Goal: Navigation & Orientation: Find specific page/section

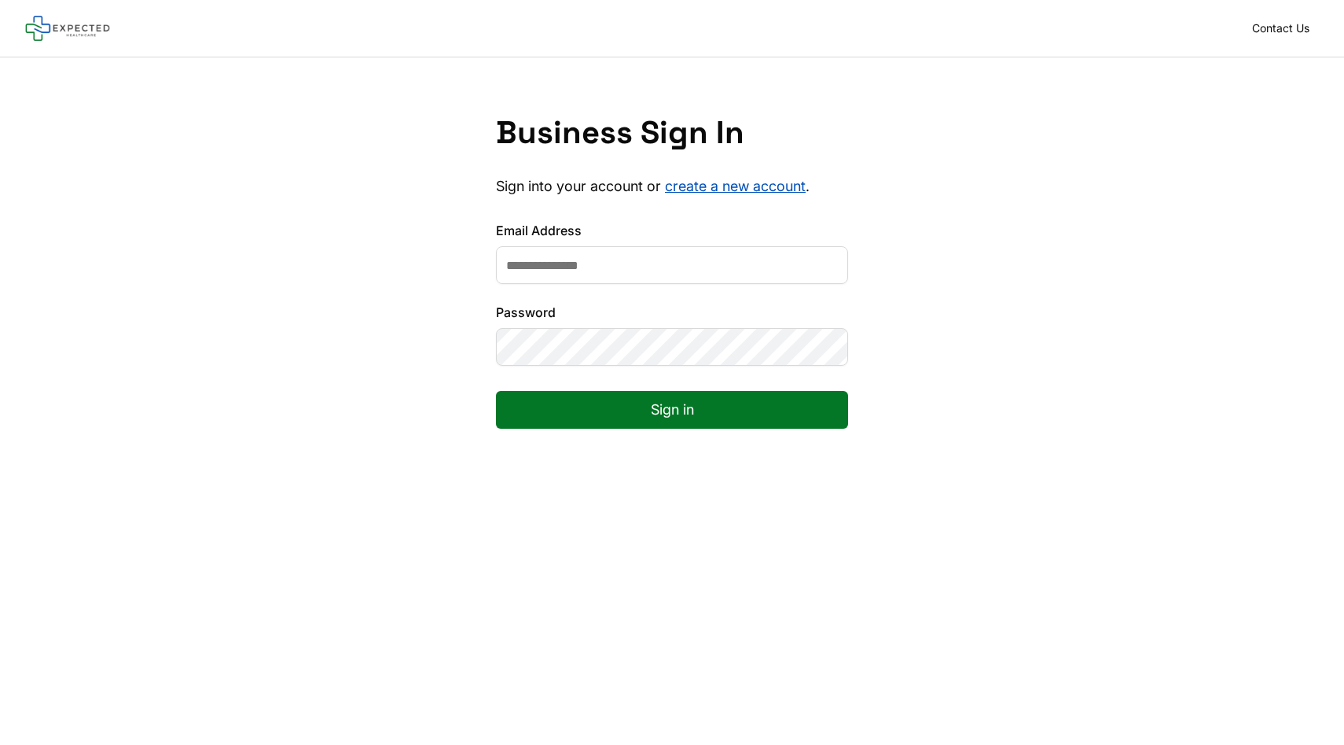
click at [613, 280] on input "Email Address" at bounding box center [672, 265] width 352 height 38
type input "**********"
click at [576, 416] on button "Sign in" at bounding box center [672, 410] width 352 height 38
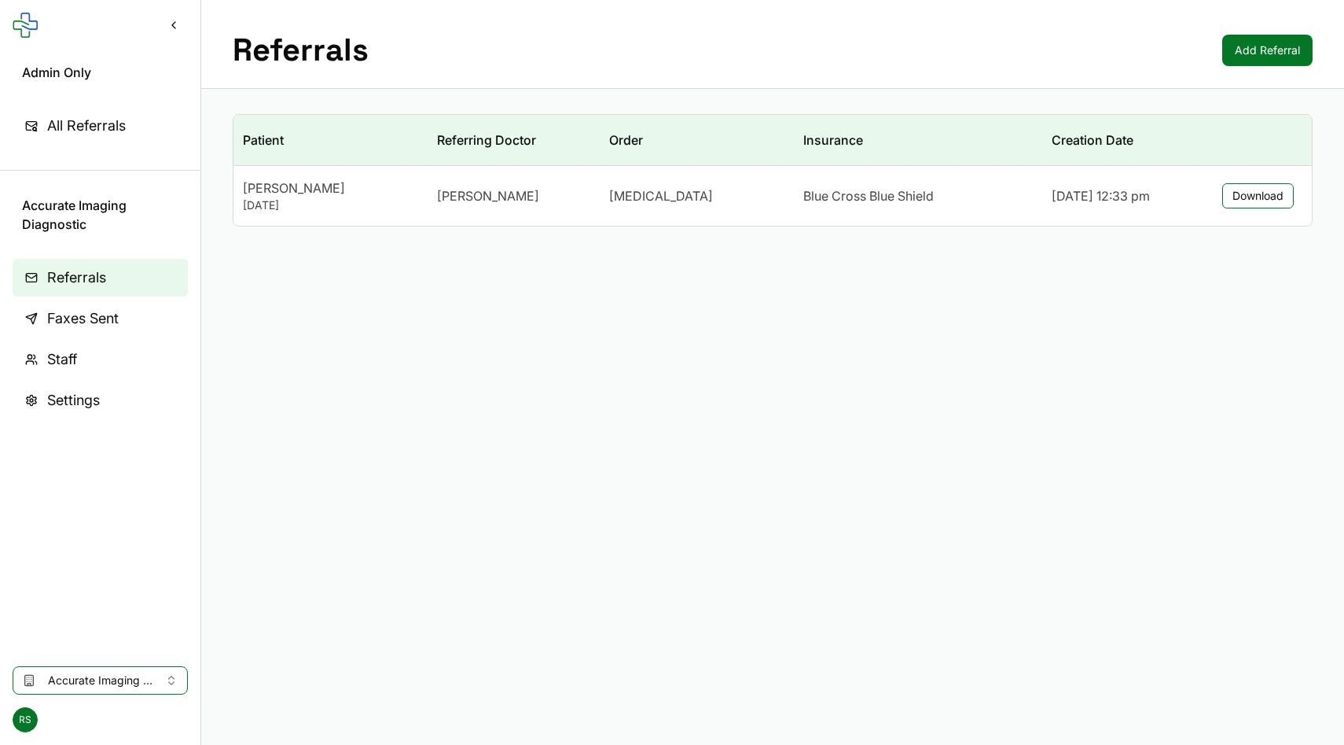
click at [70, 673] on span "Accurate Imaging Diagnostic" at bounding box center [100, 680] width 105 height 16
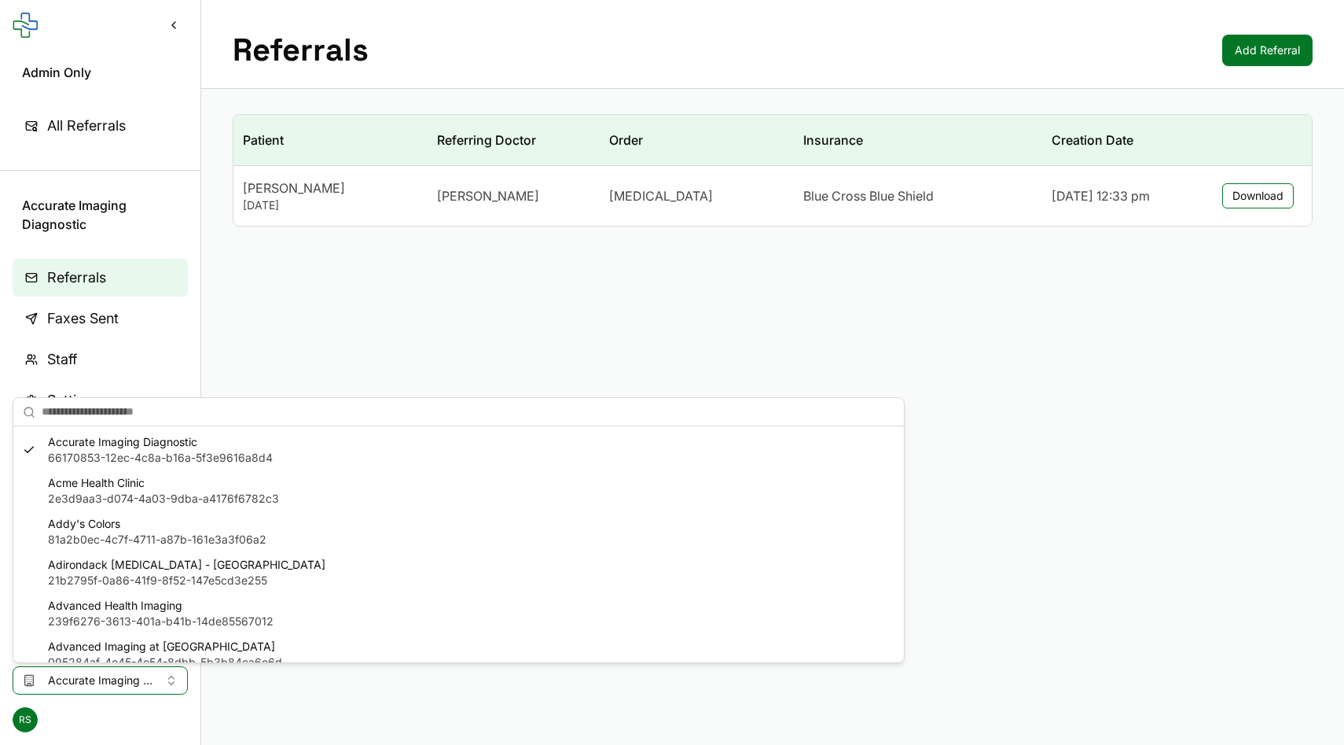
click at [281, 281] on main "Referrals Add Referral Patient Referring Doctor Order Insurance Creation Date […" at bounding box center [772, 372] width 1143 height 745
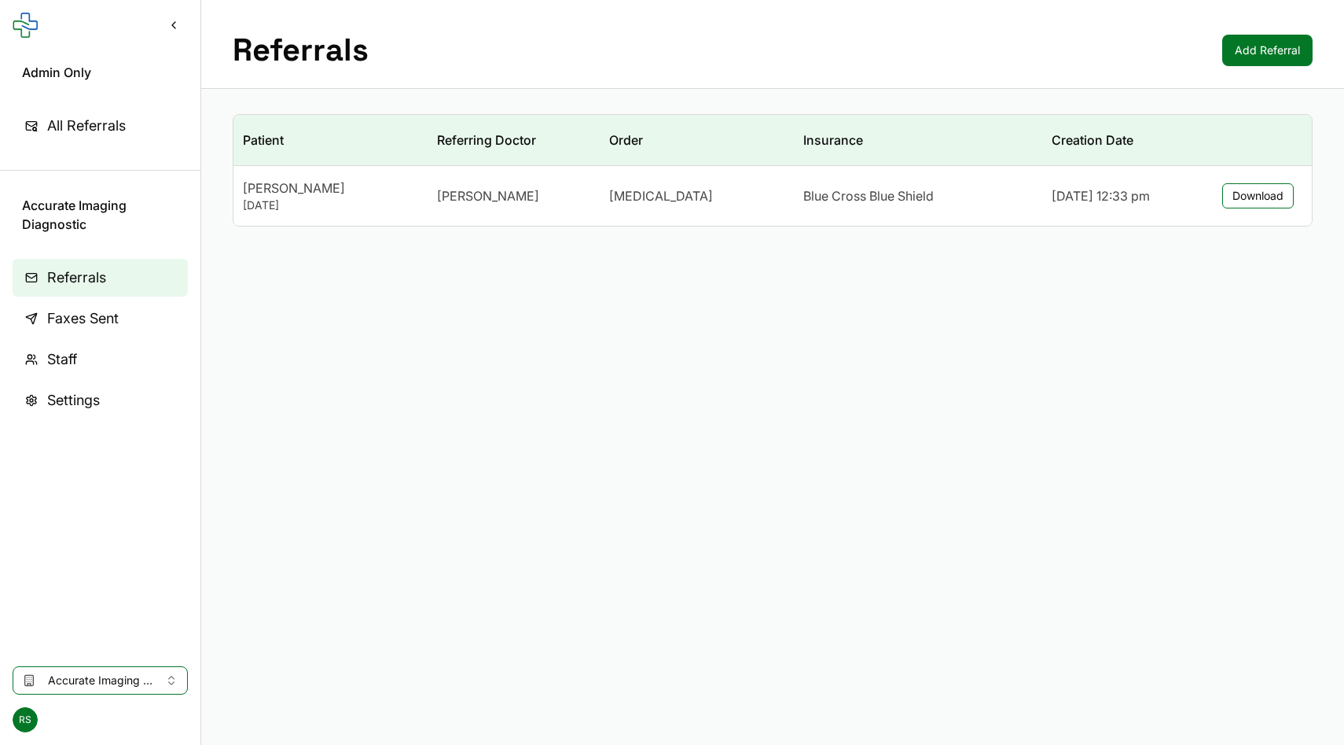
click at [73, 679] on span "Accurate Imaging Diagnostic" at bounding box center [100, 680] width 105 height 16
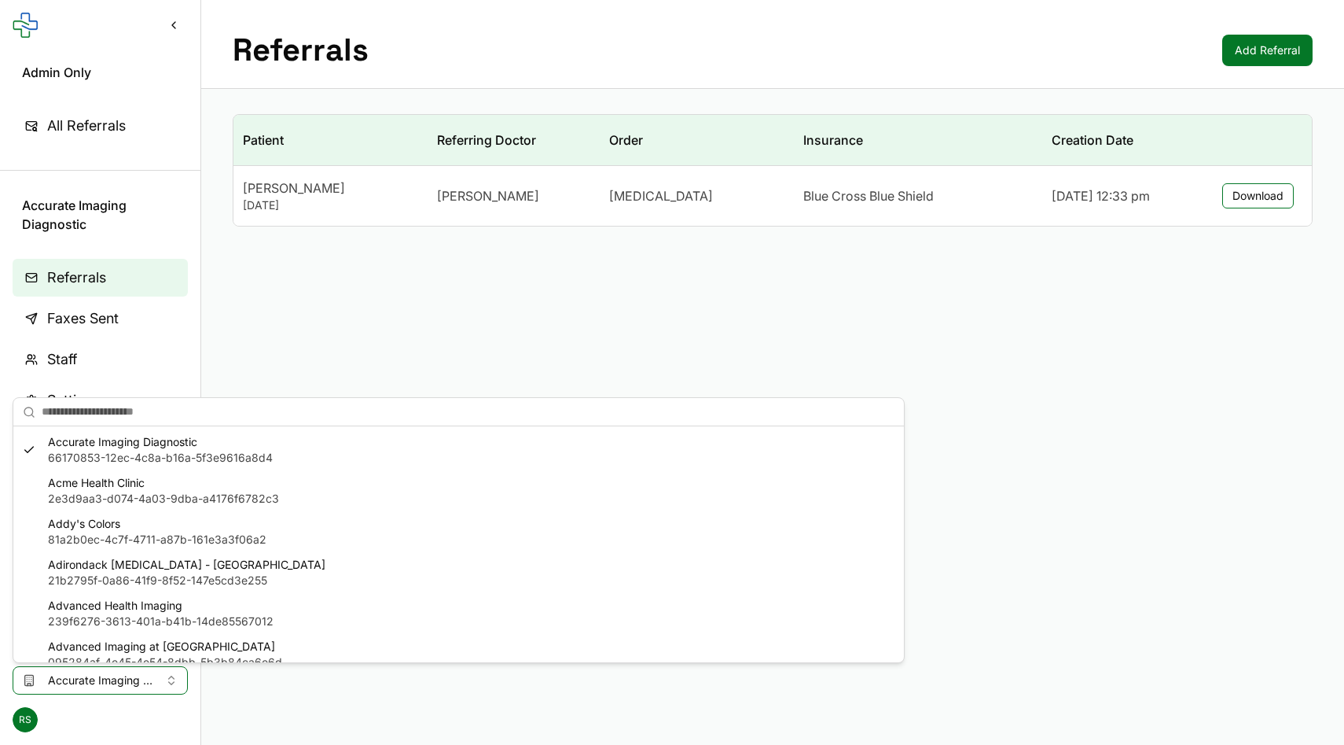
click at [72, 516] on span "Addy's Colors" at bounding box center [157, 524] width 219 height 16
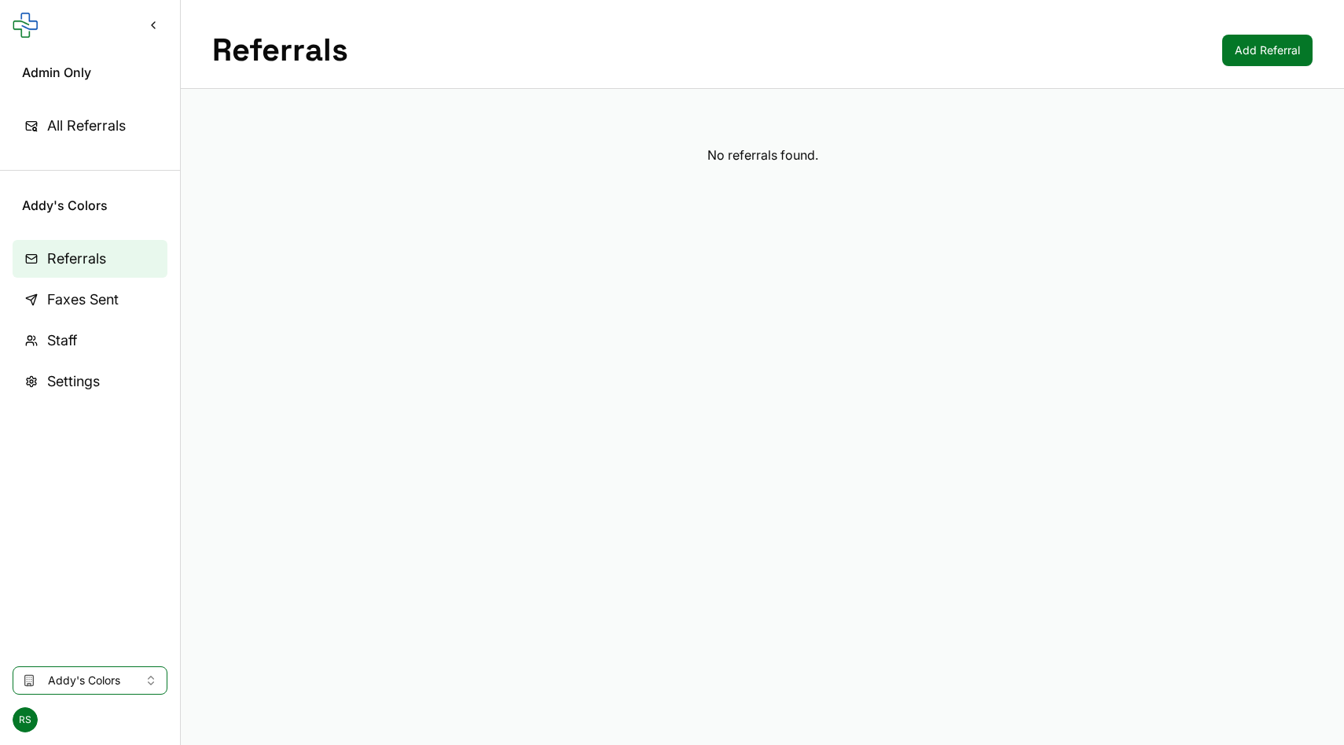
click at [46, 669] on button "Addy's Colors" at bounding box center [90, 680] width 155 height 28
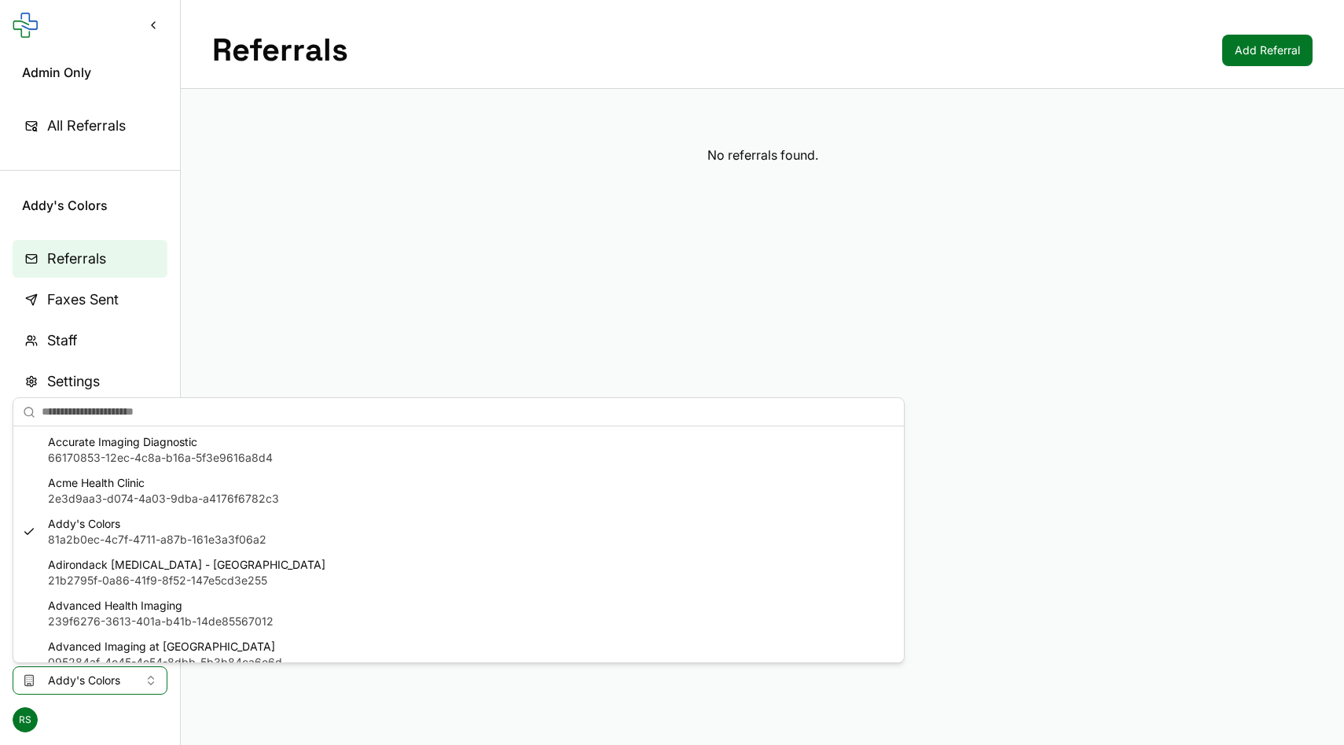
click at [83, 483] on span "Acme Health Clinic" at bounding box center [163, 483] width 231 height 16
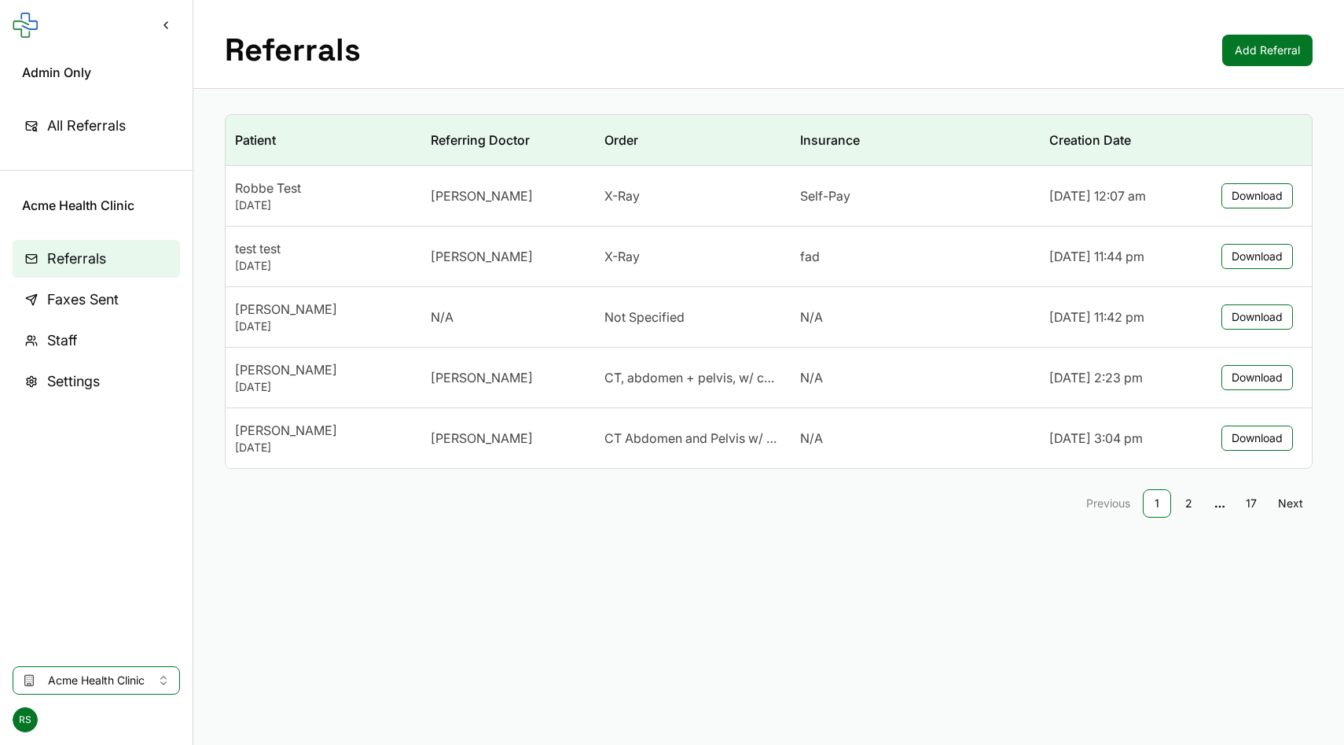
click at [1282, 501] on span "Next" at bounding box center [1290, 503] width 25 height 16
click at [1284, 501] on span "Next" at bounding box center [1290, 503] width 25 height 16
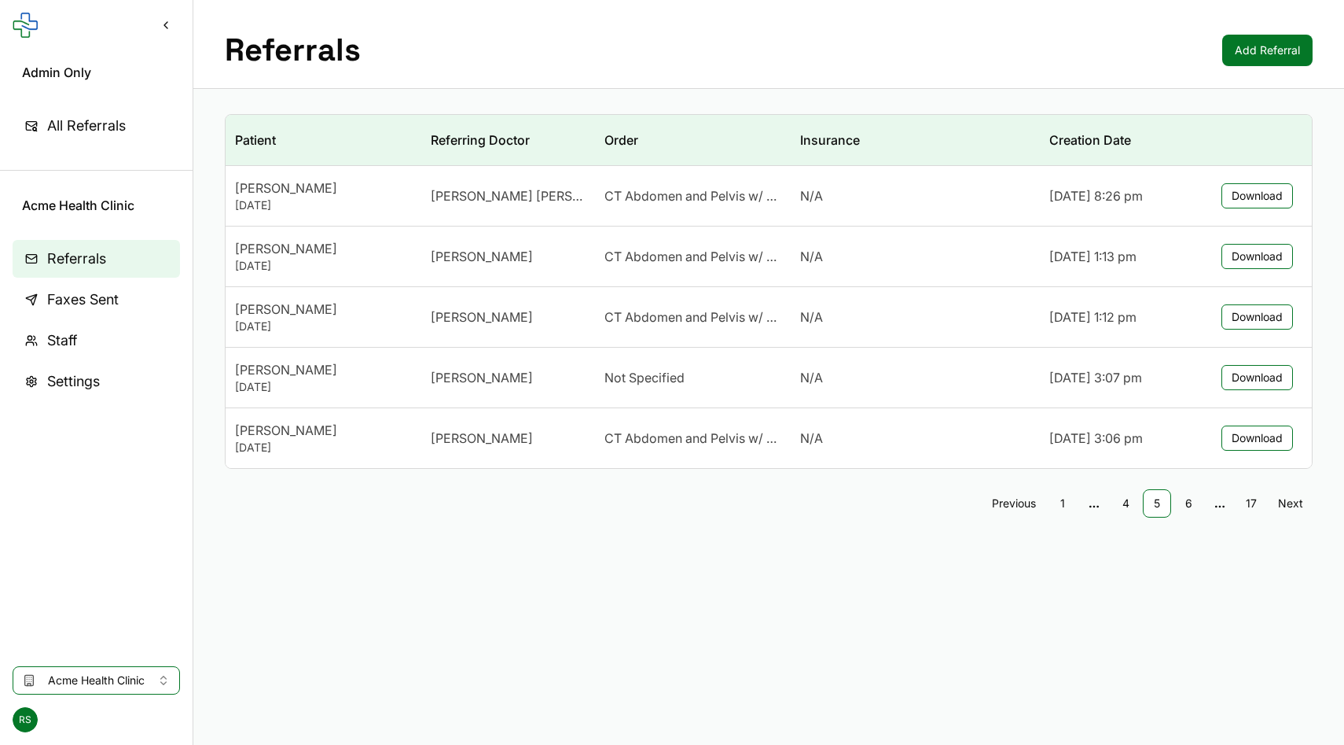
click at [1284, 501] on span "Next" at bounding box center [1290, 503] width 25 height 16
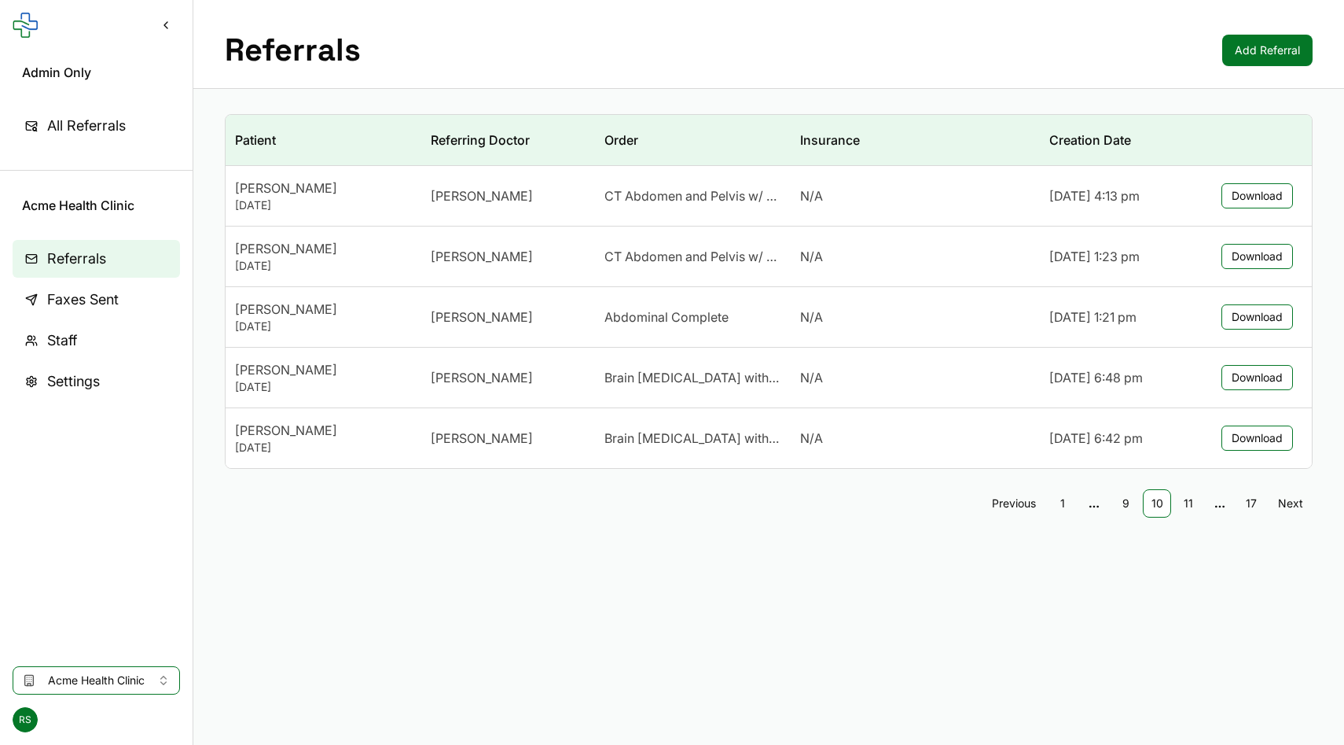
click at [1284, 501] on span "Next" at bounding box center [1290, 503] width 25 height 16
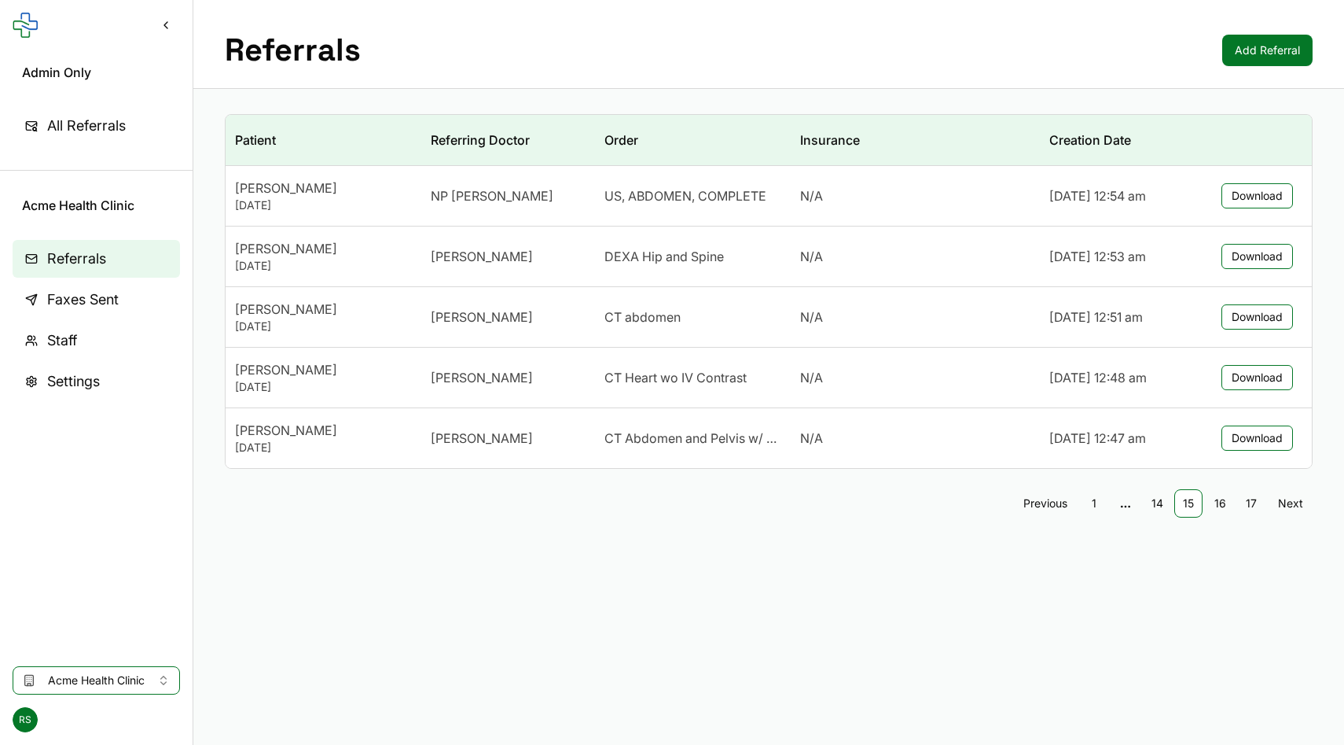
click at [1284, 501] on span "Next" at bounding box center [1290, 503] width 25 height 16
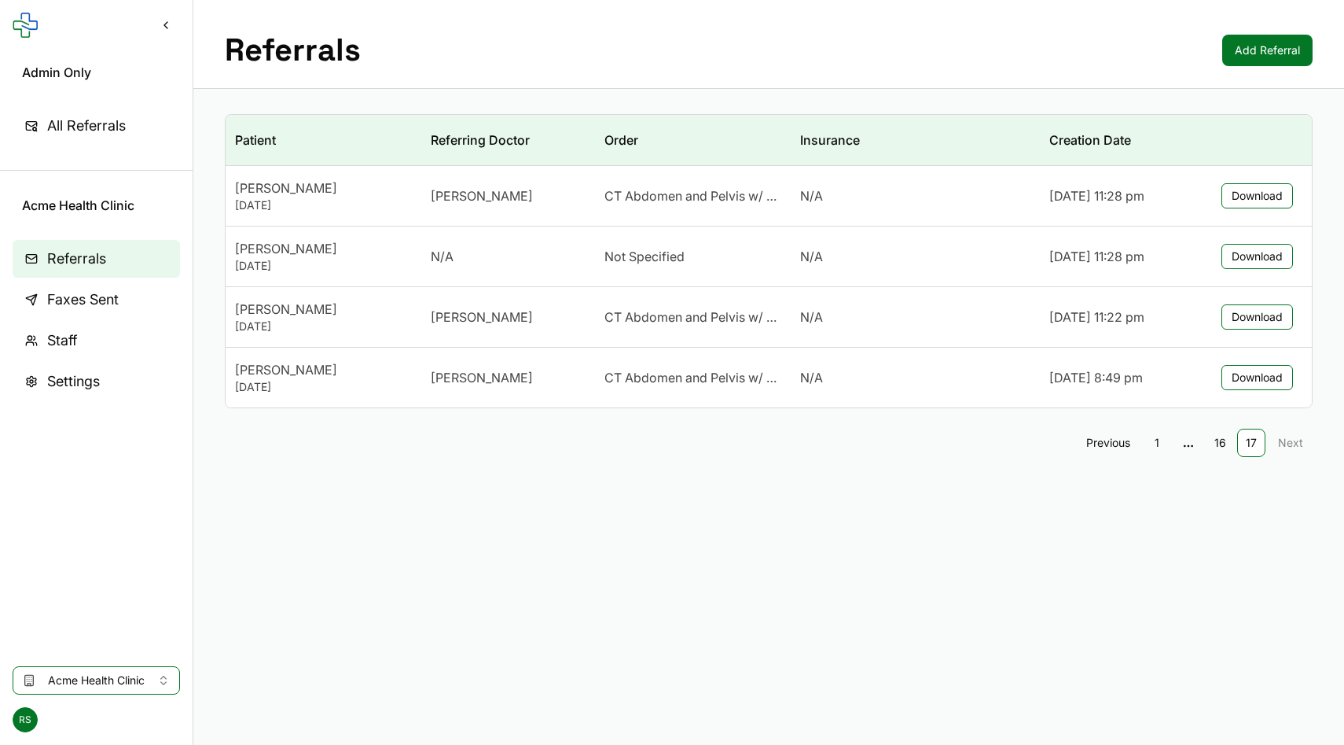
click at [112, 671] on button "Acme Health Clinic" at bounding box center [96, 680] width 167 height 28
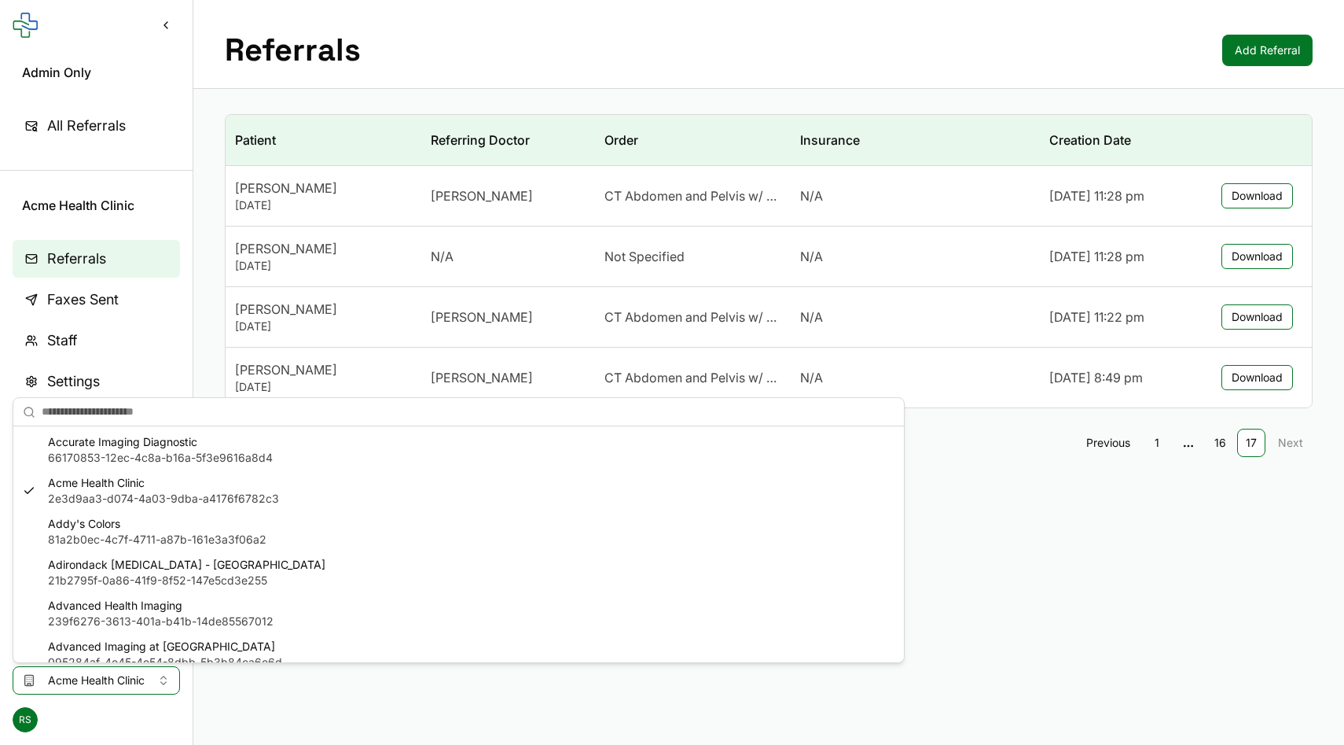
click at [101, 533] on span "81a2b0ec-4c7f-4711-a87b-161e3a3f06a2" at bounding box center [157, 539] width 219 height 16
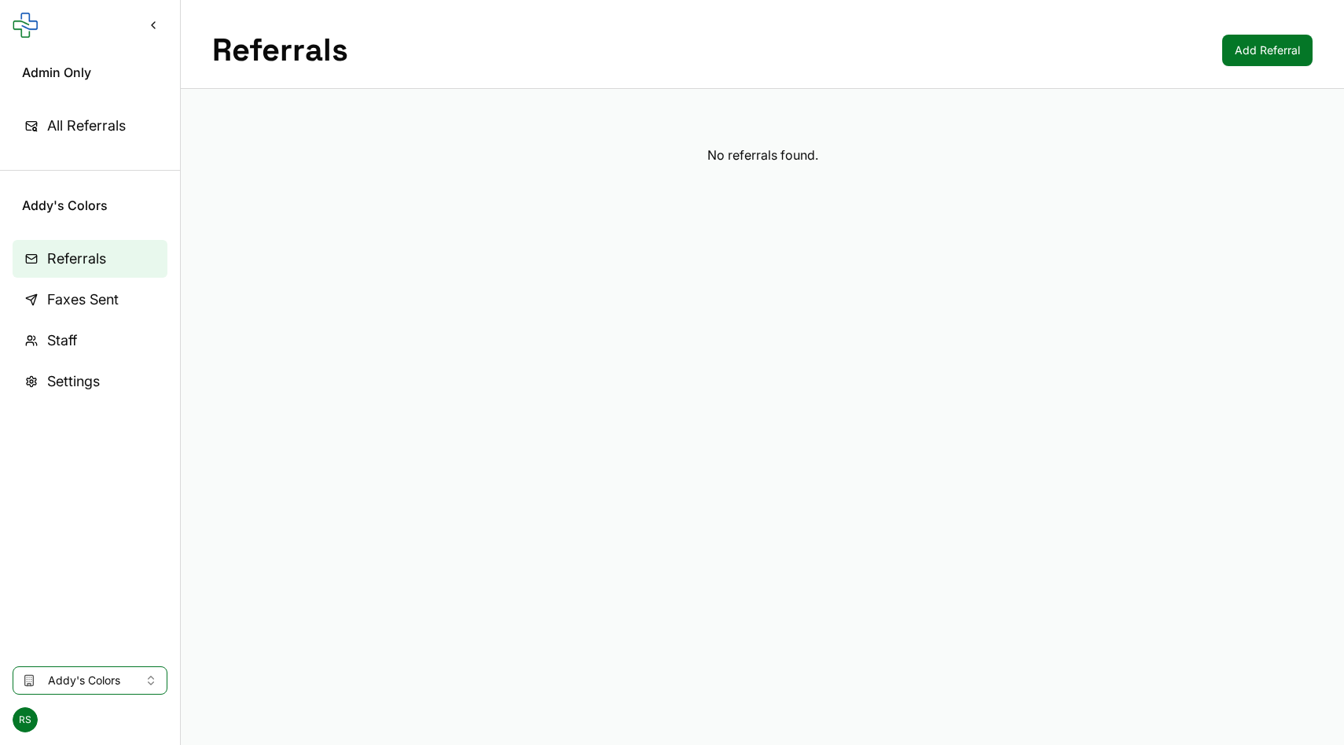
click at [79, 672] on span "Addy's Colors" at bounding box center [90, 680] width 84 height 16
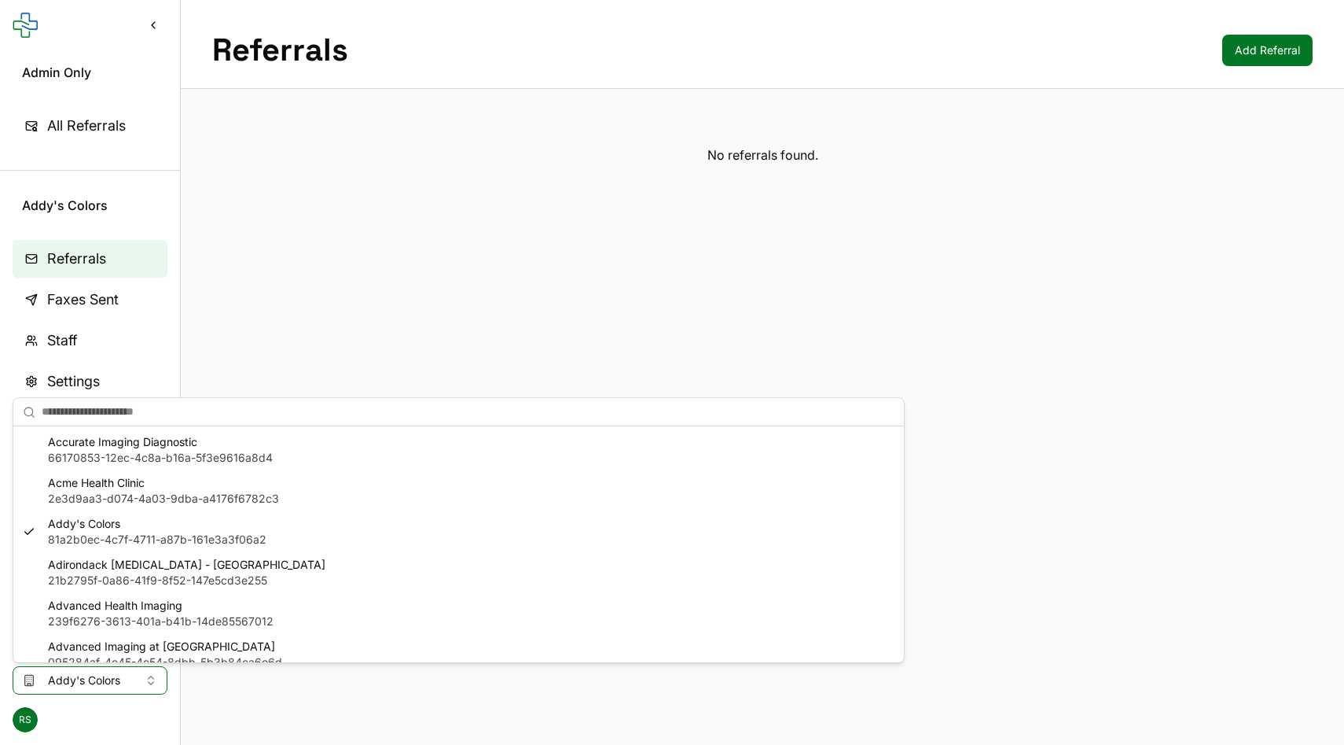
click at [85, 579] on span "21b2795f-0a86-41f9-8f52-147e5cd3e255" at bounding box center [187, 580] width 278 height 16
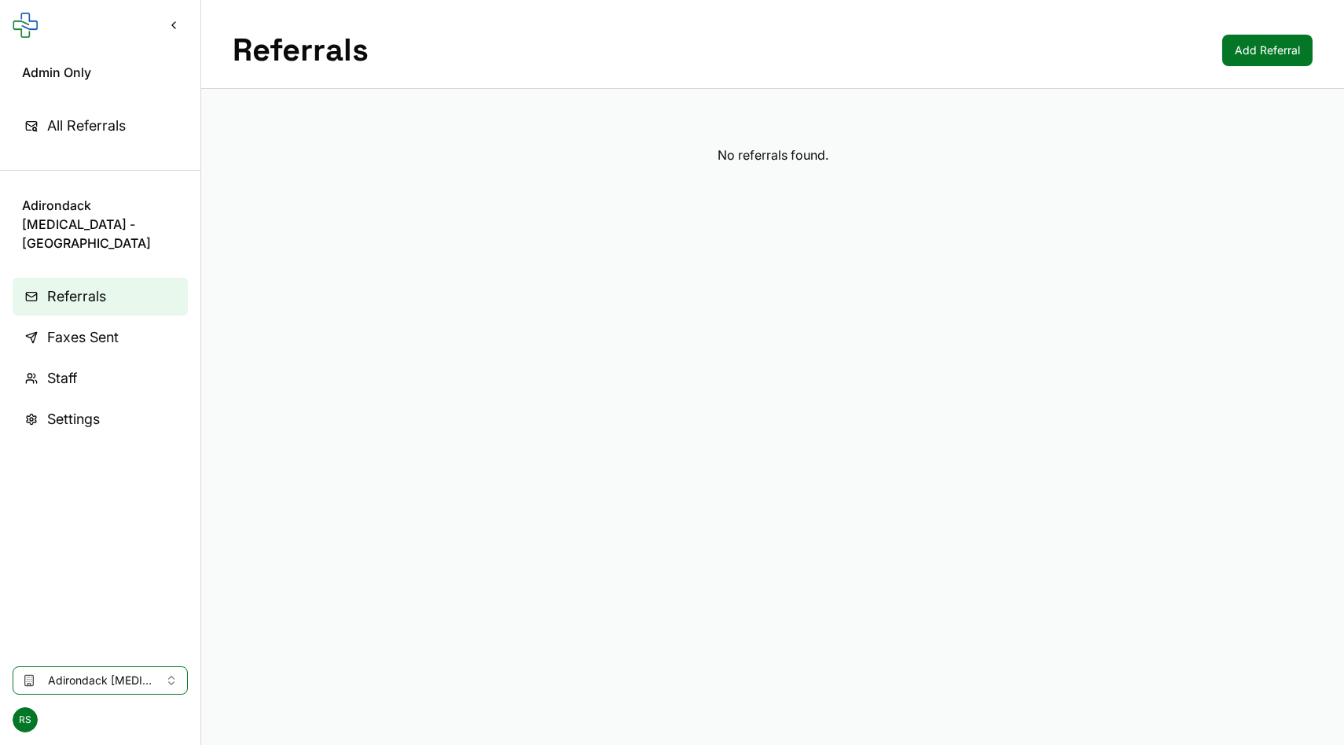
click at [62, 681] on span "Adirondack [MEDICAL_DATA] - [GEOGRAPHIC_DATA]" at bounding box center [100, 680] width 105 height 16
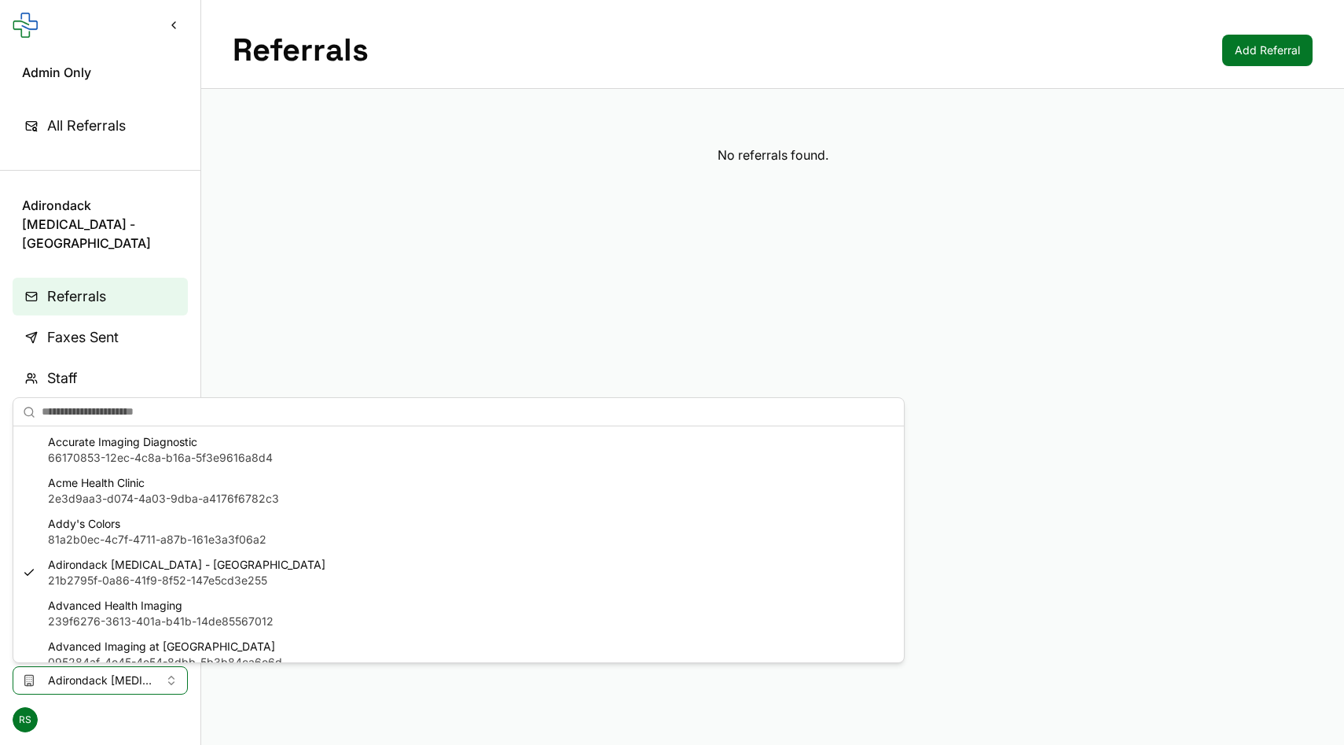
click at [76, 605] on span "Advanced Health Imaging" at bounding box center [161, 606] width 226 height 16
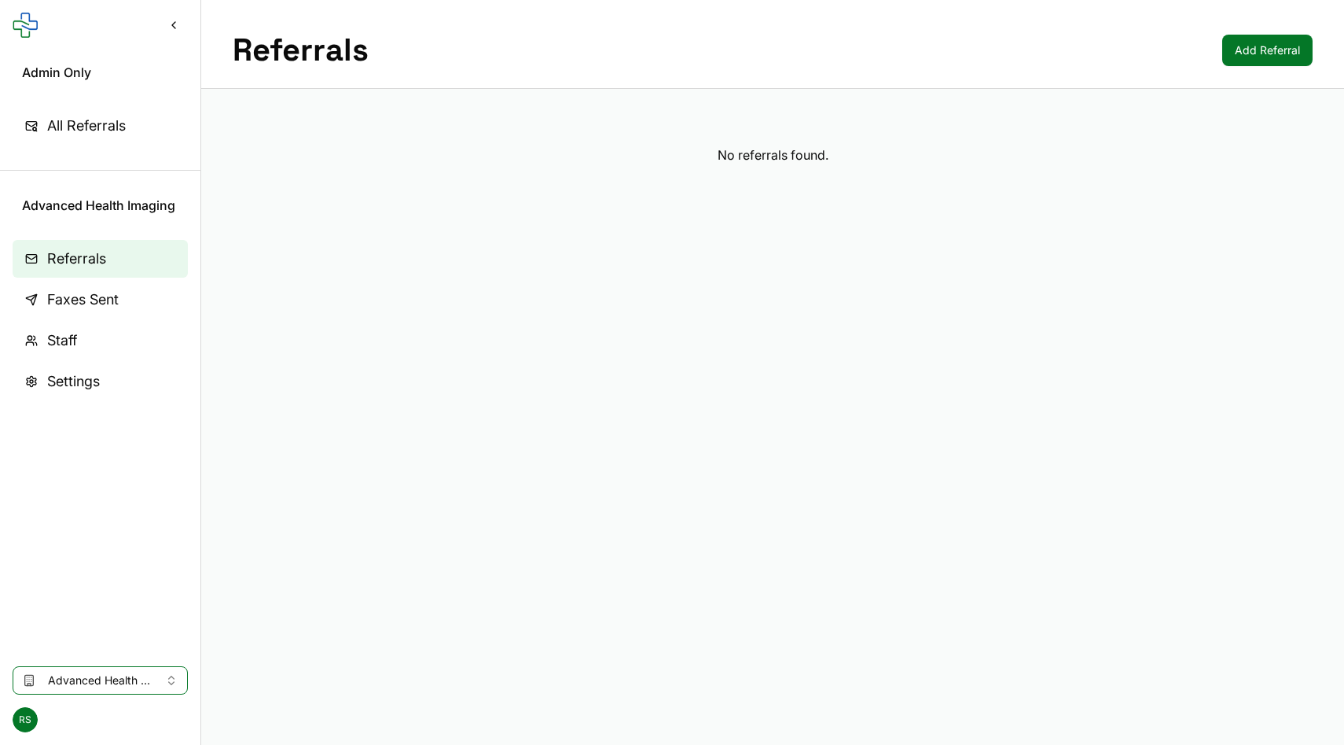
click at [77, 671] on button "Advanced Health Imaging" at bounding box center [100, 680] width 175 height 28
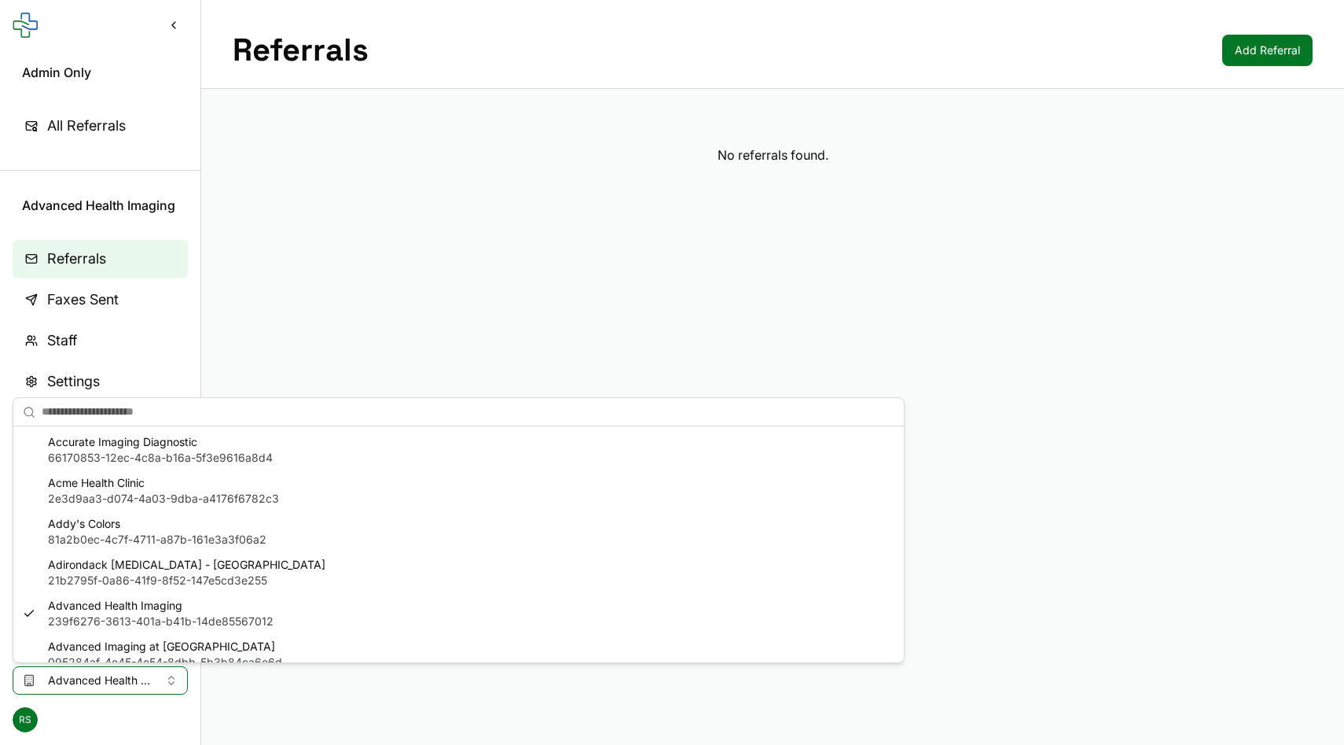
scroll to position [35, 0]
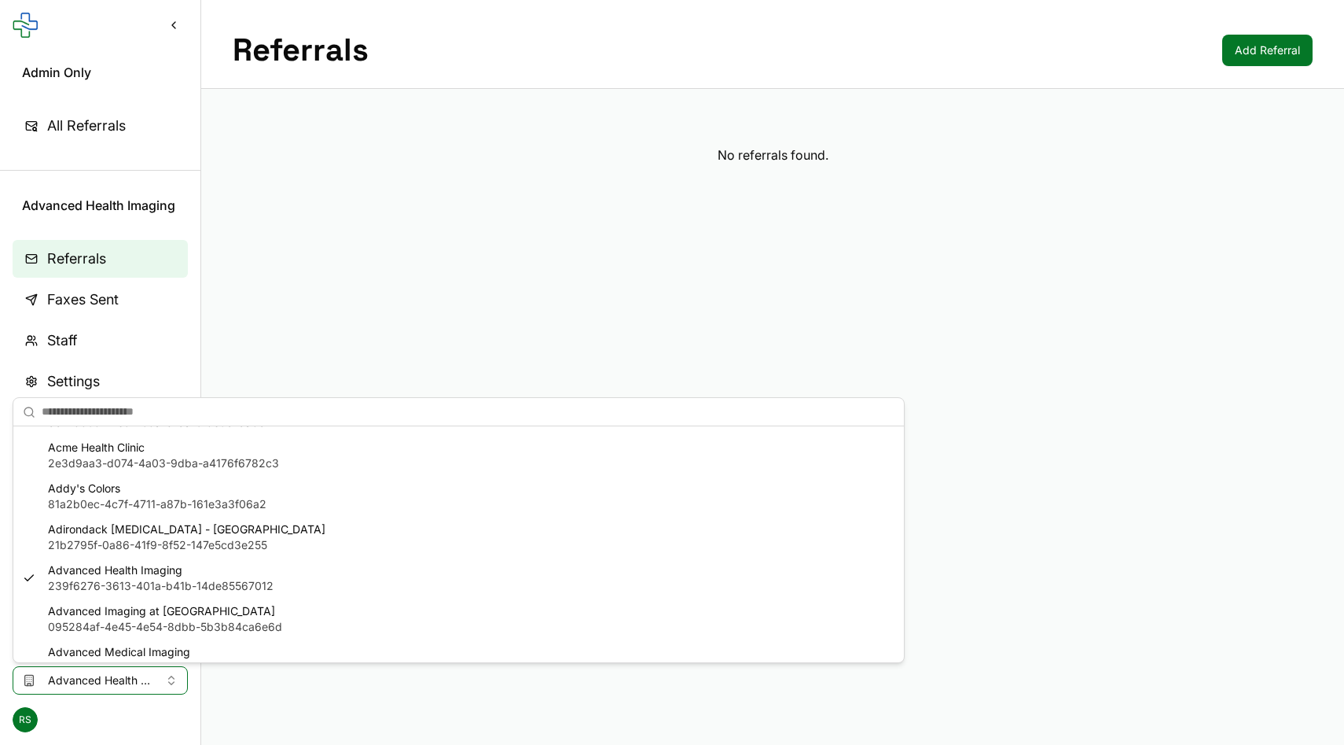
click at [80, 612] on span "Advanced Imaging at [GEOGRAPHIC_DATA]" at bounding box center [165, 611] width 234 height 16
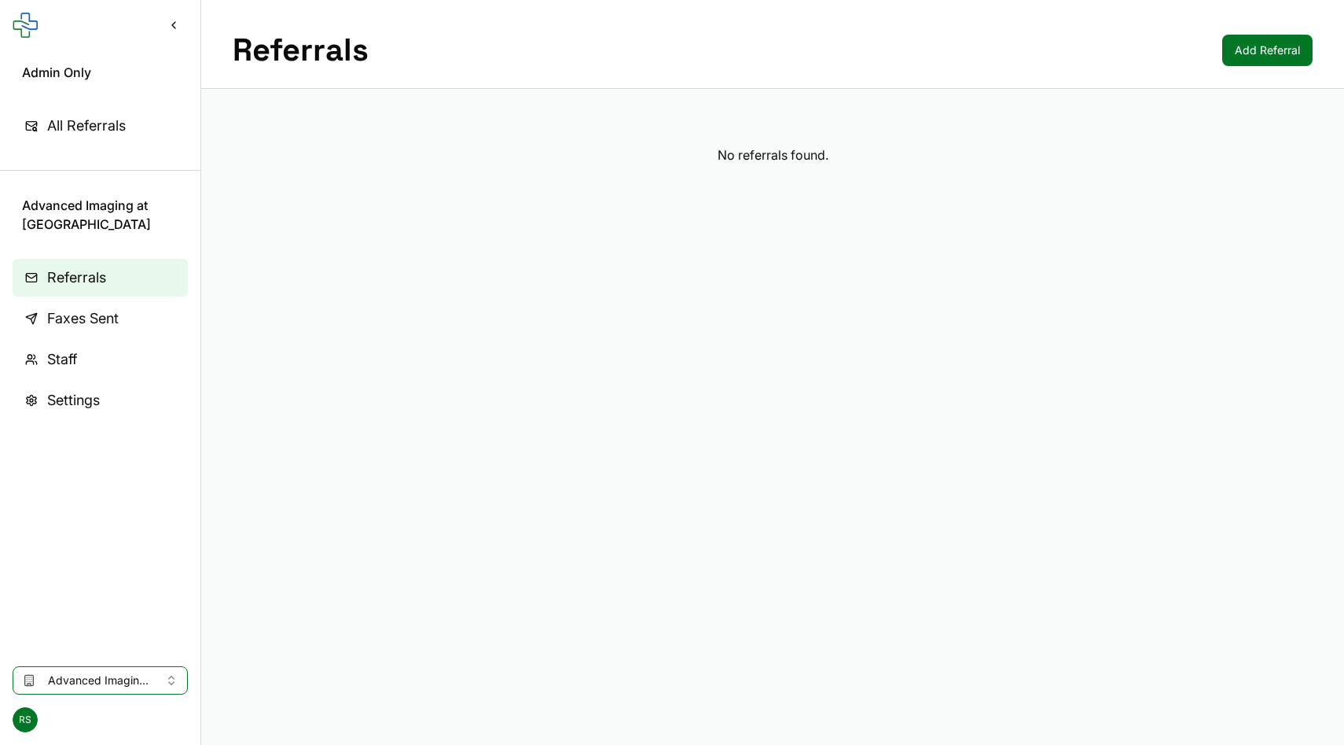
click at [79, 675] on span "Advanced Imaging at [GEOGRAPHIC_DATA]" at bounding box center [100, 680] width 105 height 16
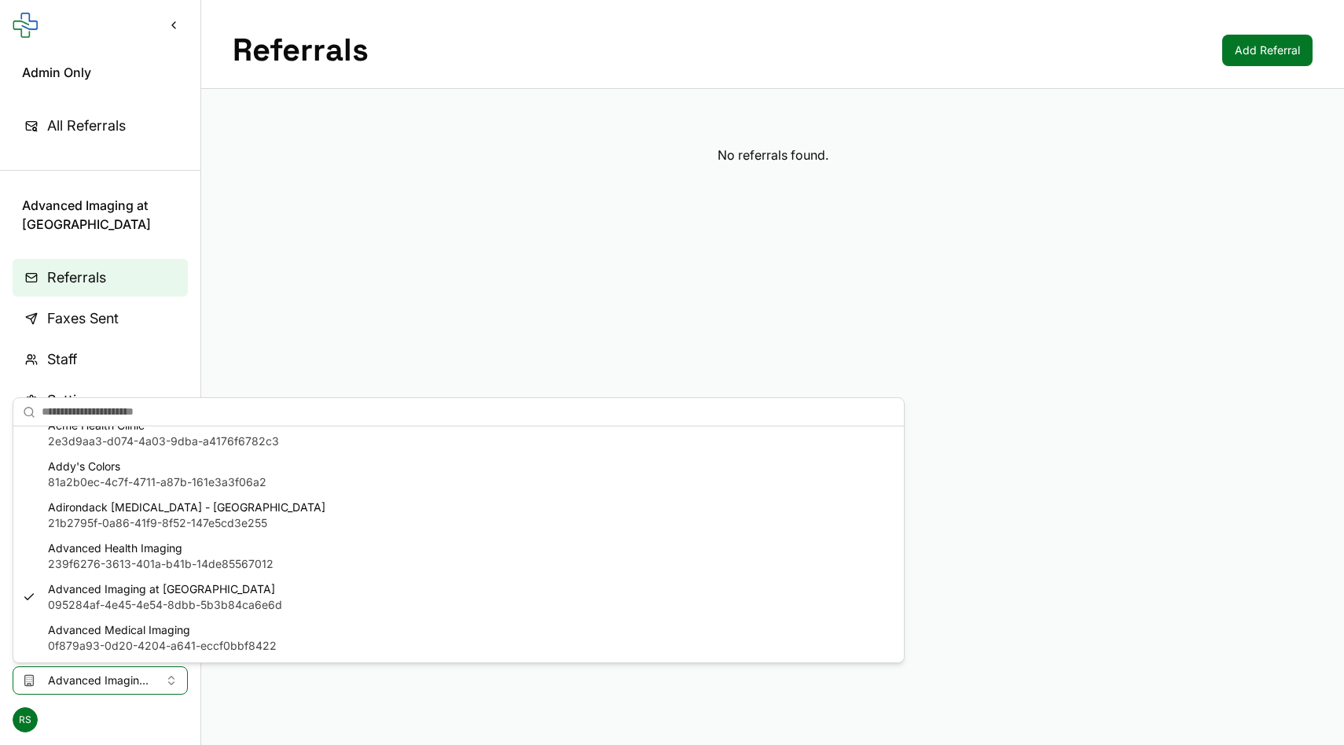
scroll to position [134, 0]
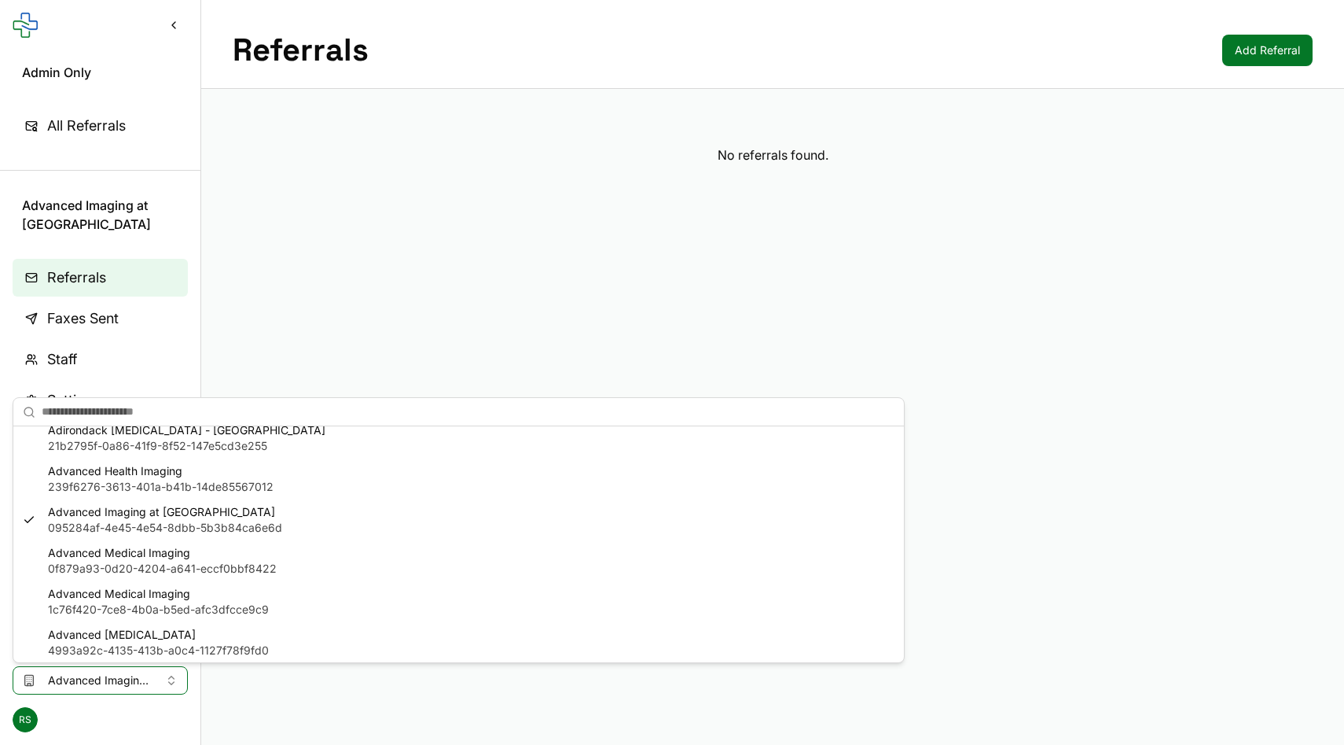
click at [95, 565] on span "0f879a93-0d20-4204-a641-eccf0bbf8422" at bounding box center [162, 569] width 229 height 16
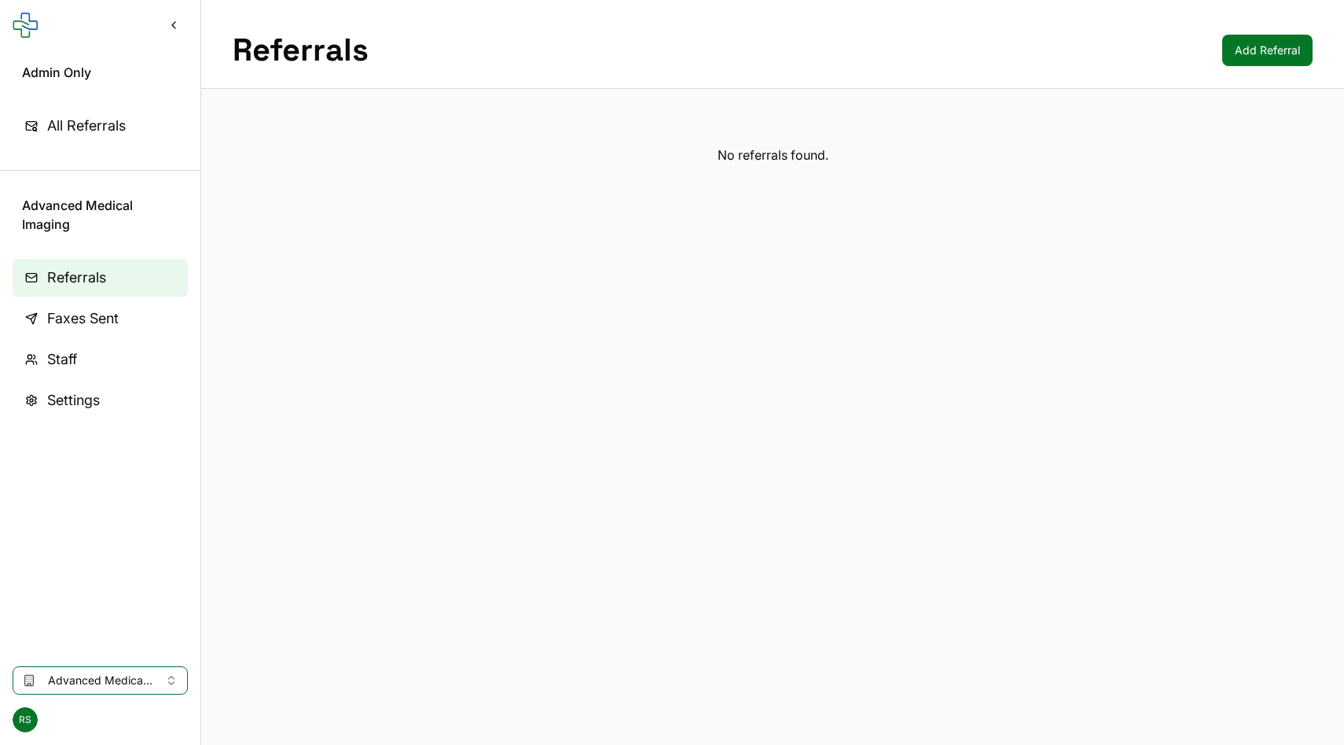
click at [75, 673] on span "Advanced Medical Imaging" at bounding box center [100, 680] width 105 height 16
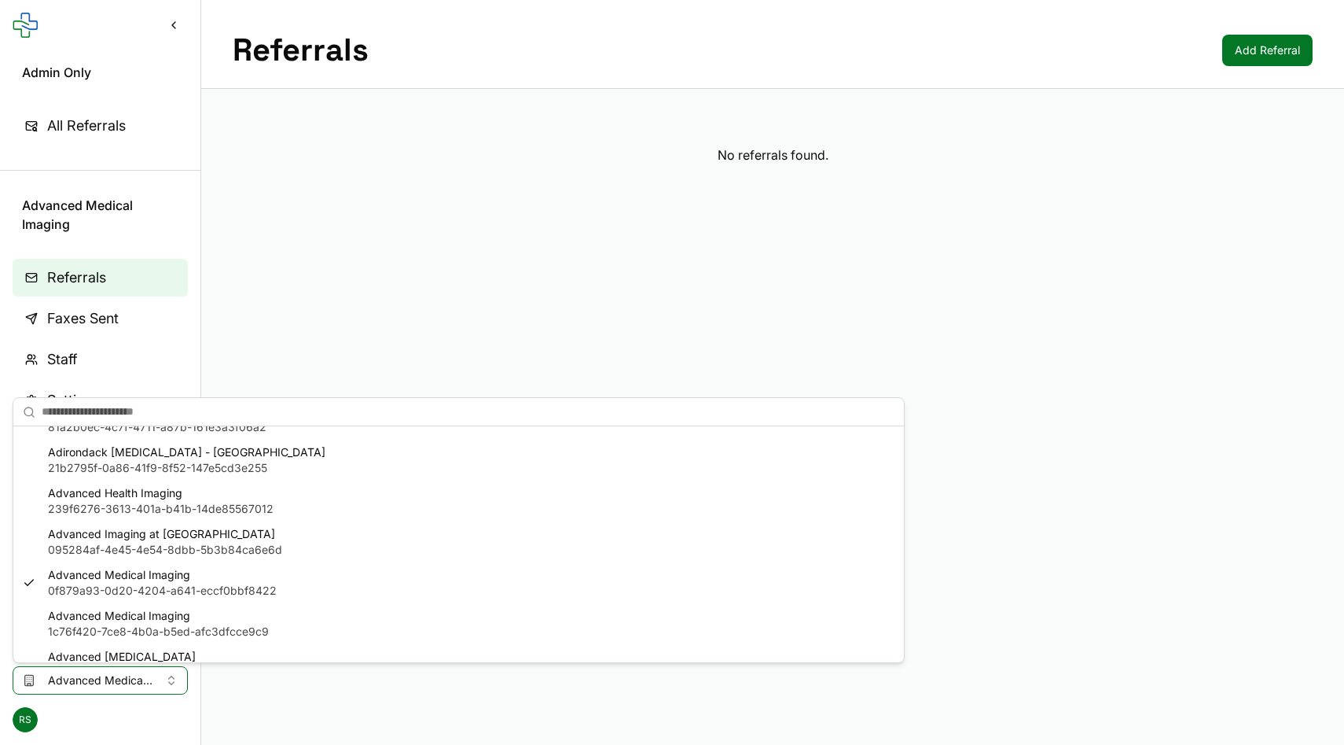
scroll to position [132, 0]
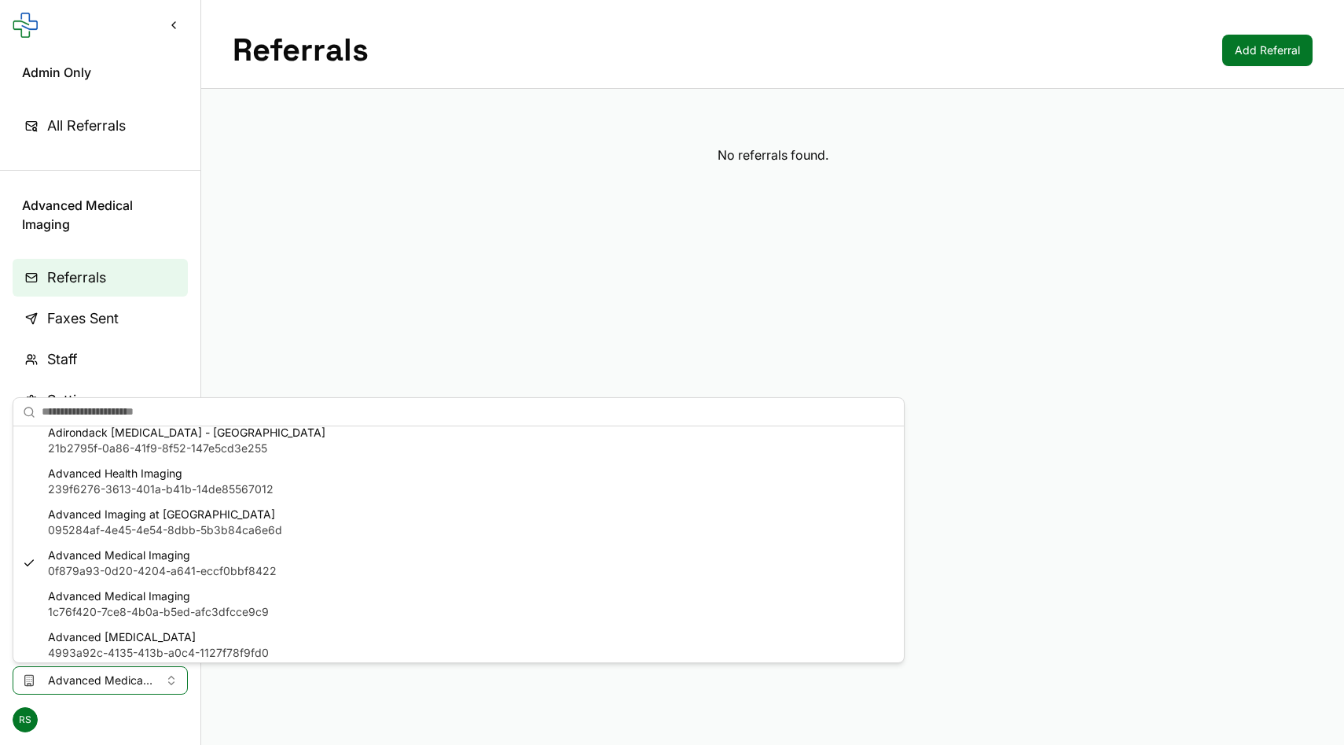
click at [100, 609] on span "1c76f420-7ce8-4b0a-b5ed-afc3dfcce9c9" at bounding box center [158, 612] width 221 height 16
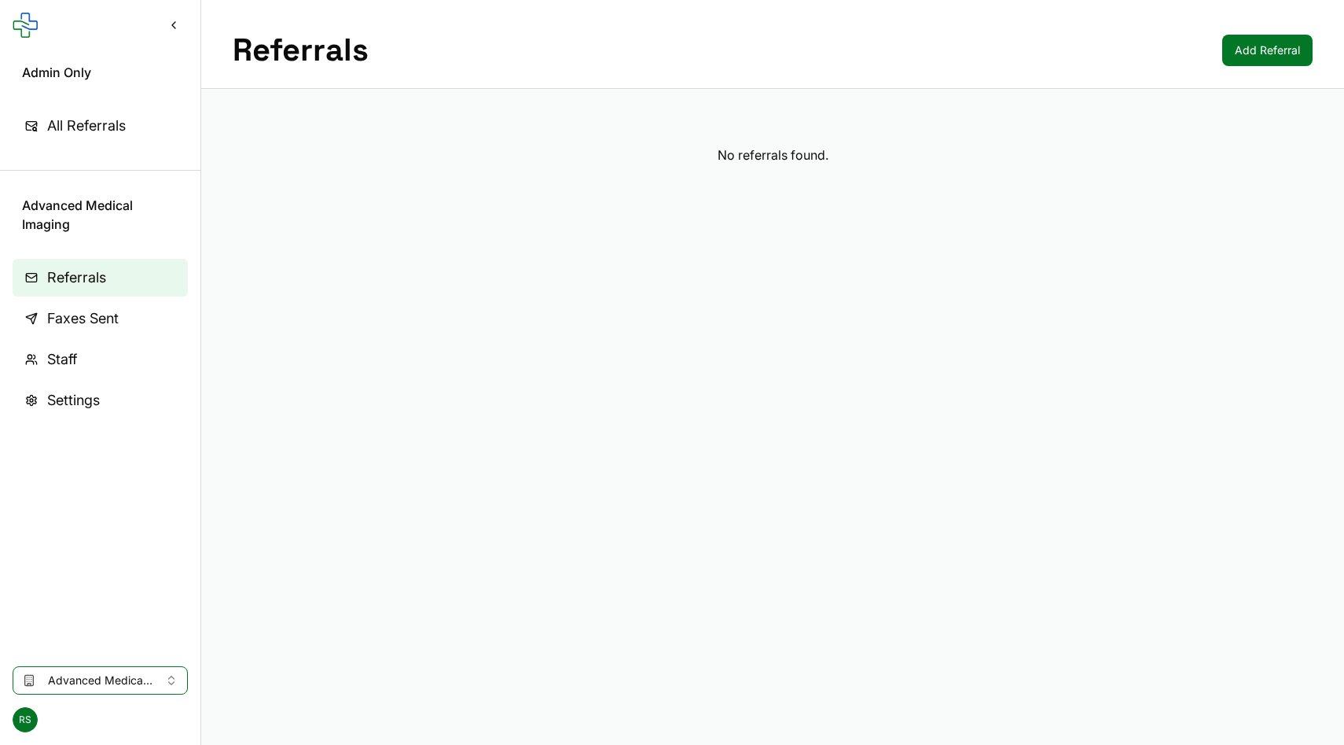
click at [89, 310] on span "Faxes Sent" at bounding box center [83, 318] width 72 height 22
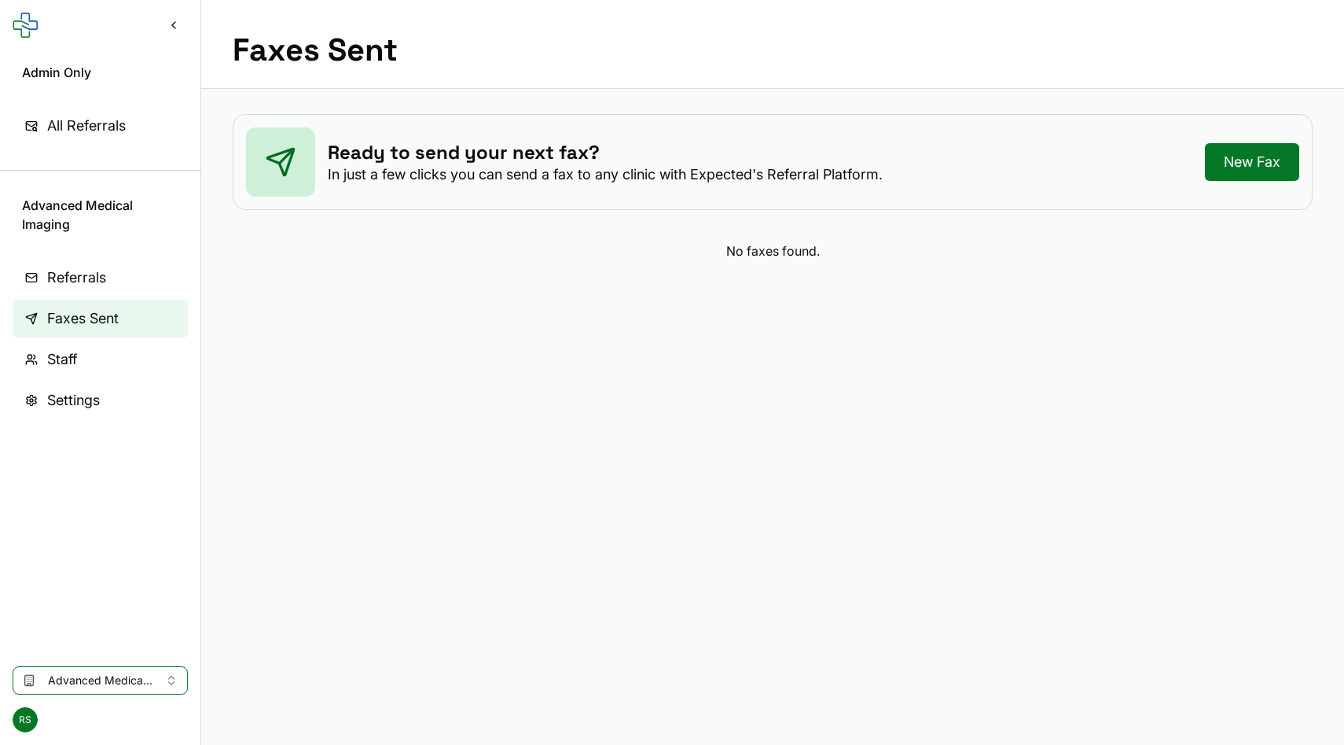
click at [72, 355] on span "Staff" at bounding box center [62, 359] width 30 height 22
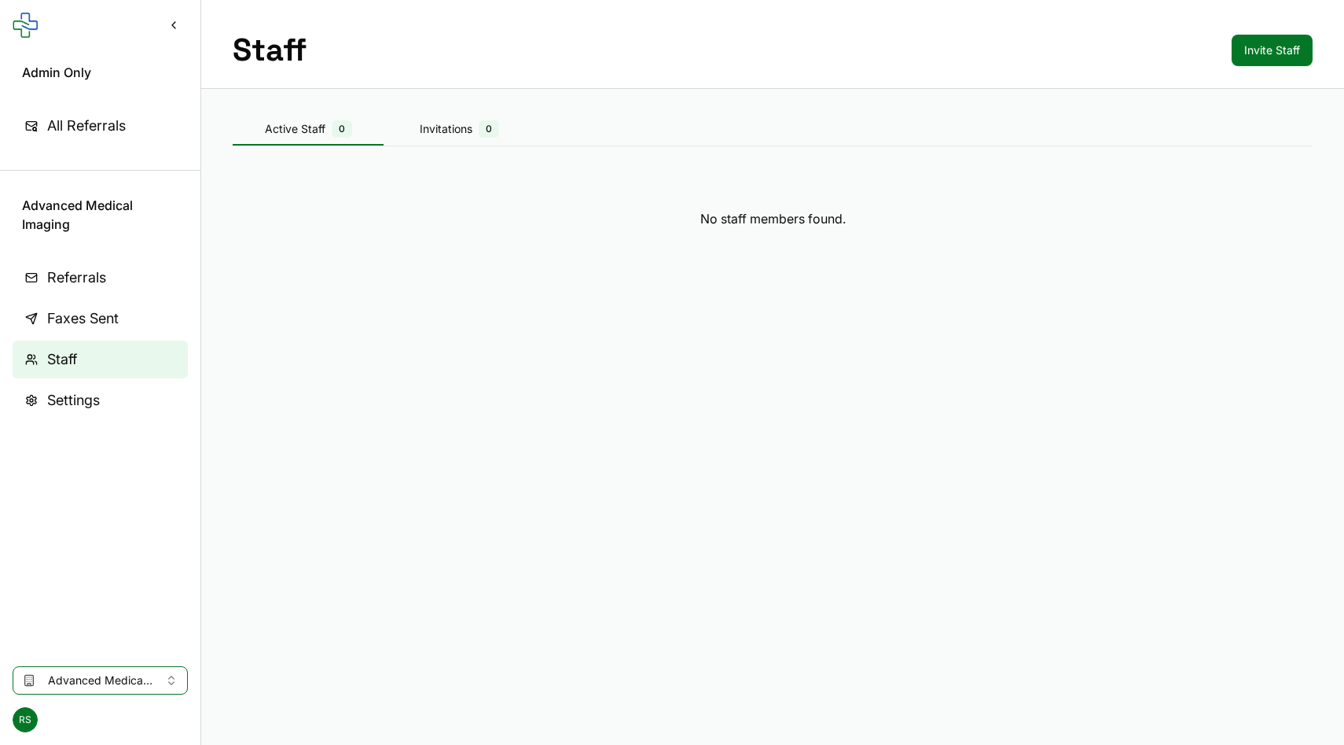
click at [64, 277] on span "Referrals" at bounding box center [76, 278] width 59 height 22
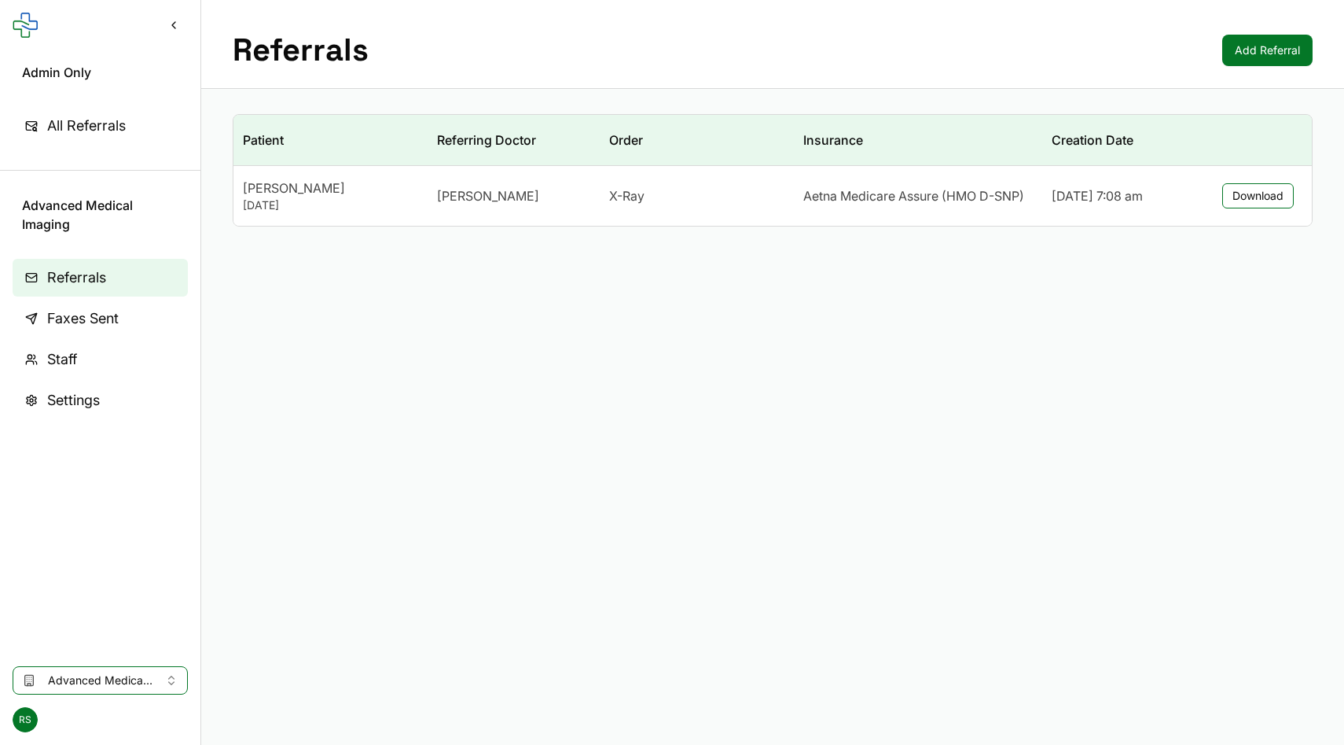
click at [112, 682] on span "Advanced Medical Imaging" at bounding box center [100, 680] width 105 height 16
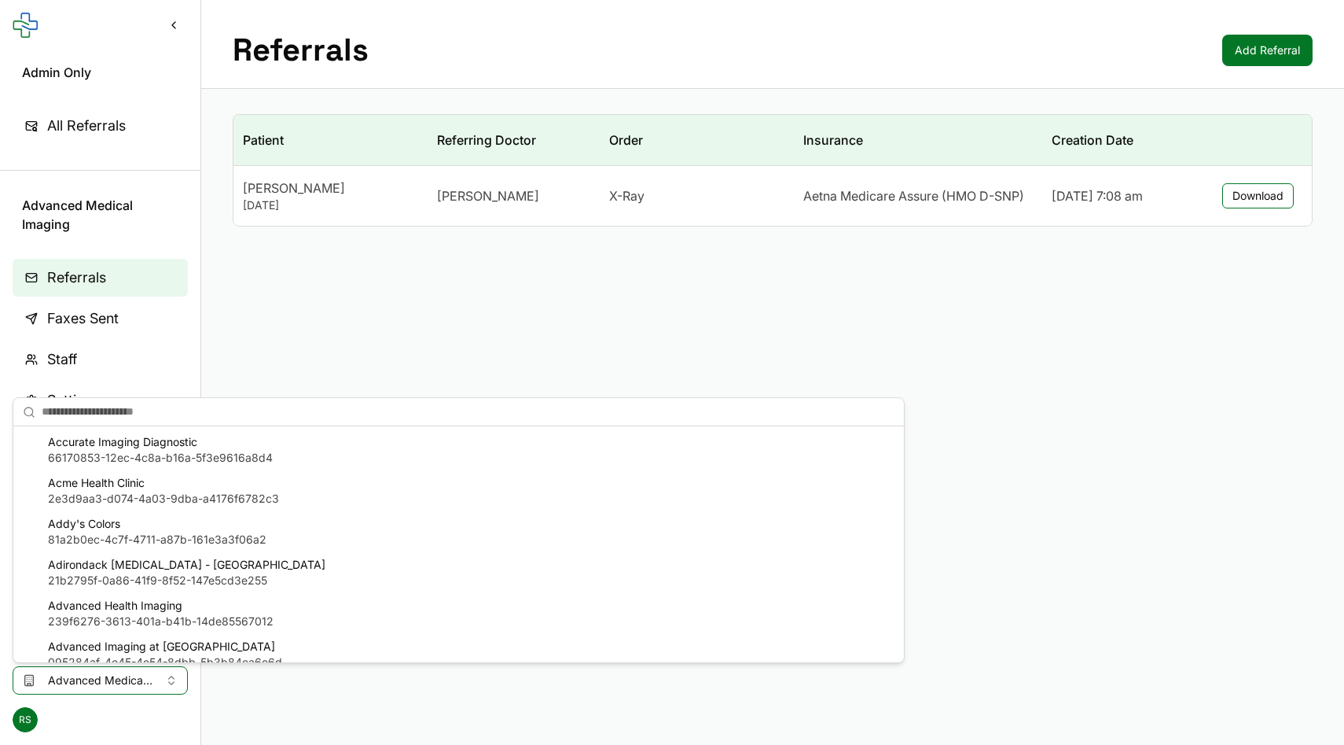
scroll to position [145, 0]
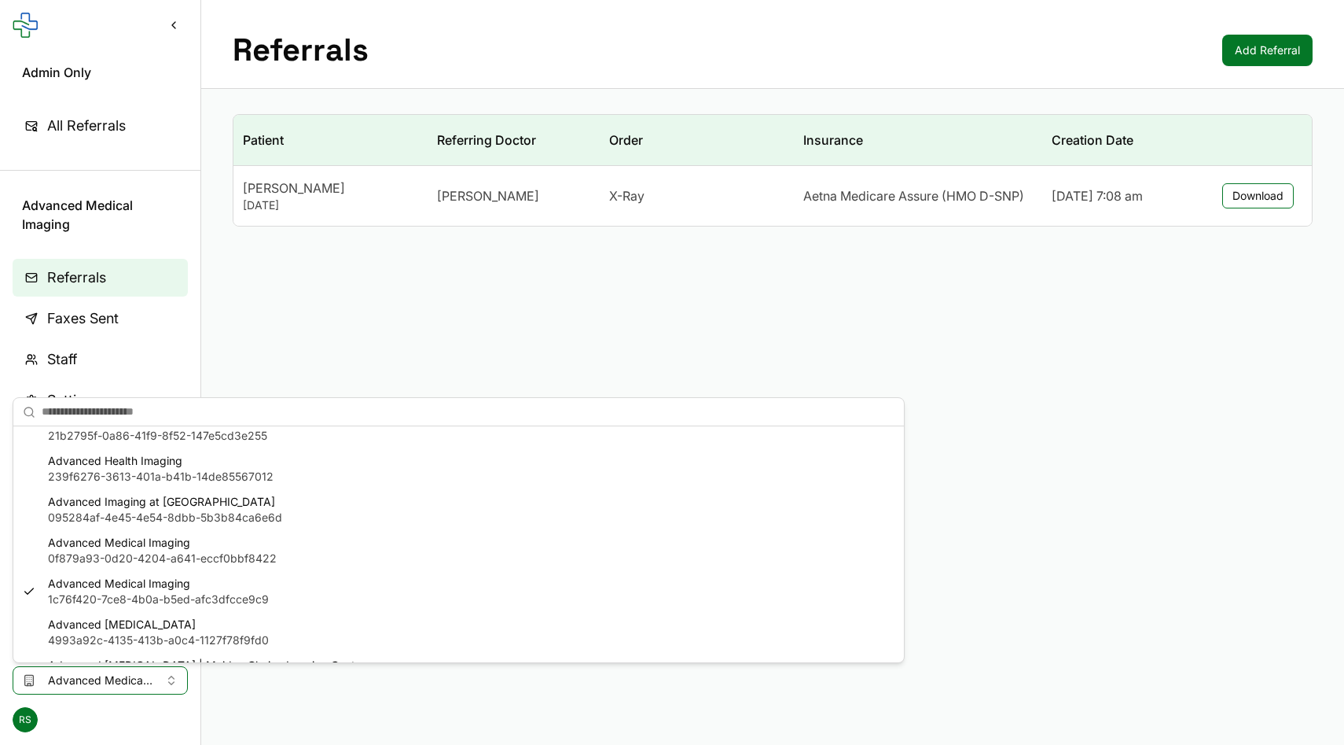
click at [130, 539] on span "Advanced Medical Imaging" at bounding box center [162, 543] width 229 height 16
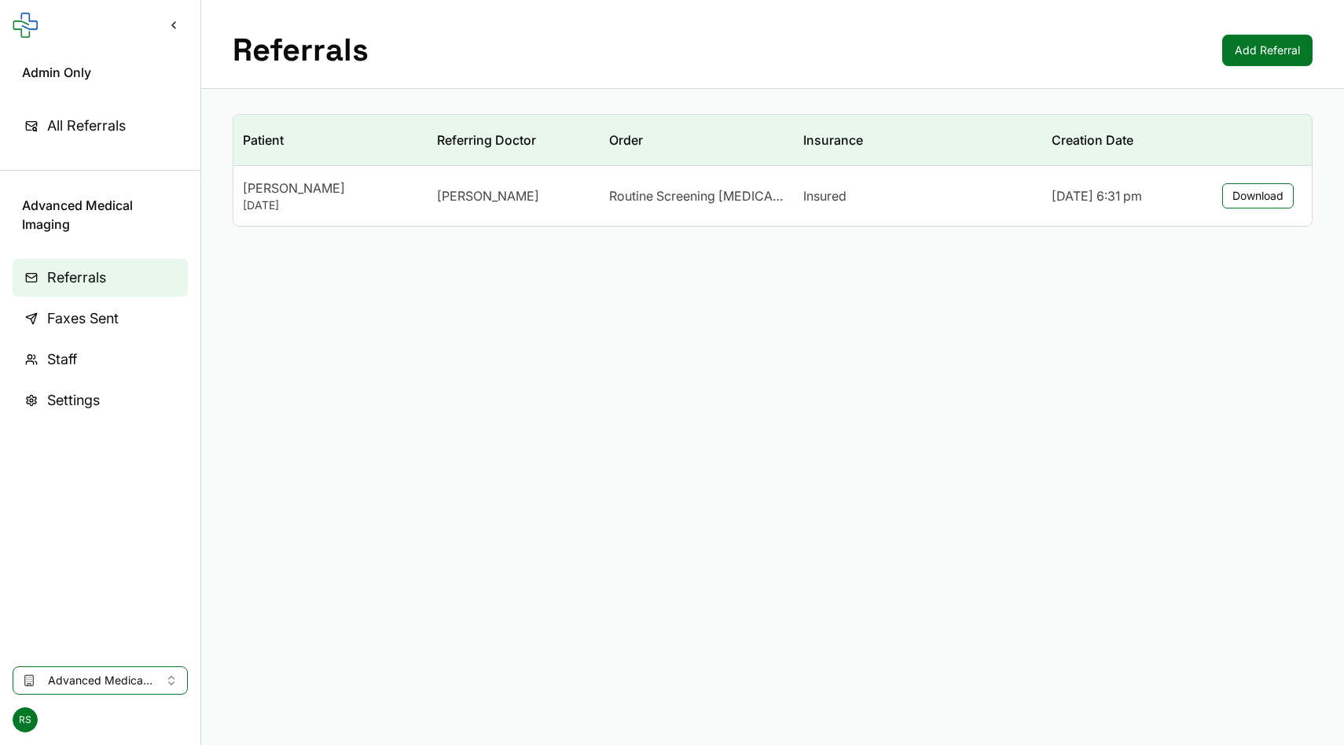
click at [94, 683] on span "Advanced Medical Imaging" at bounding box center [100, 680] width 105 height 16
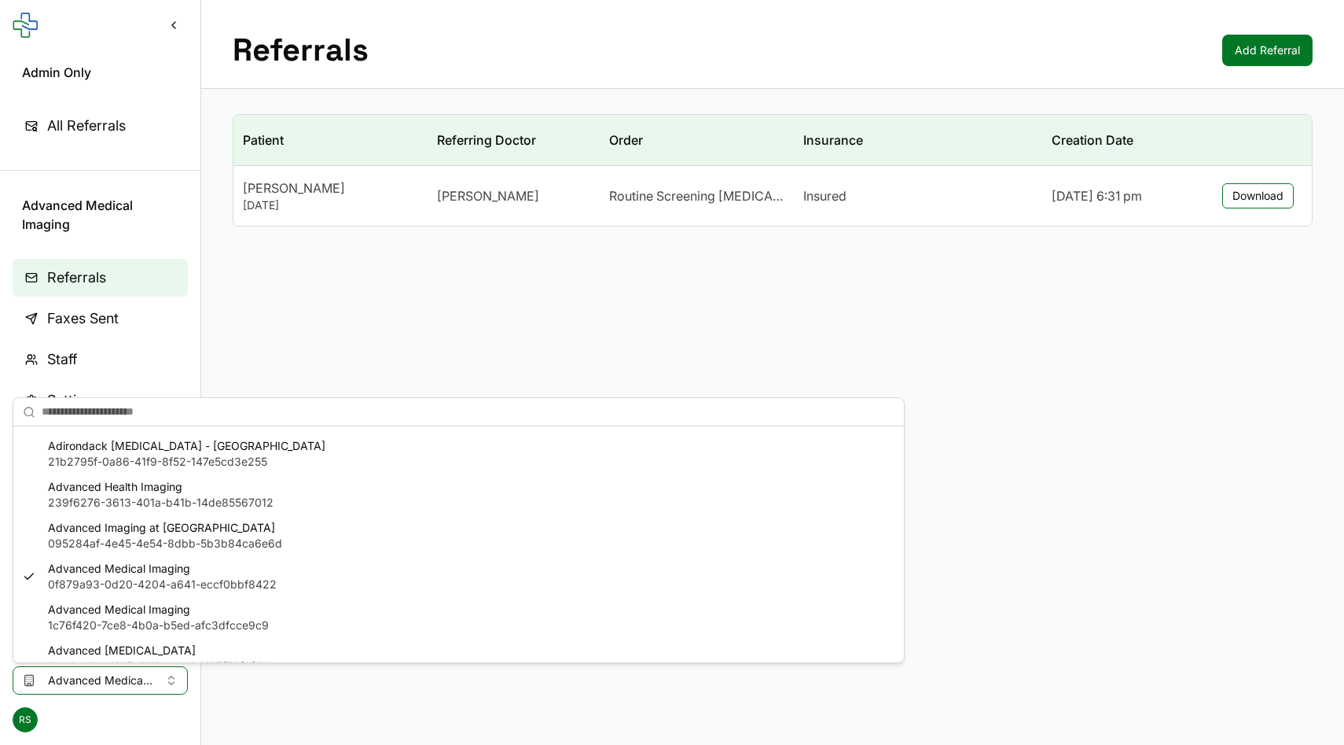
scroll to position [149, 0]
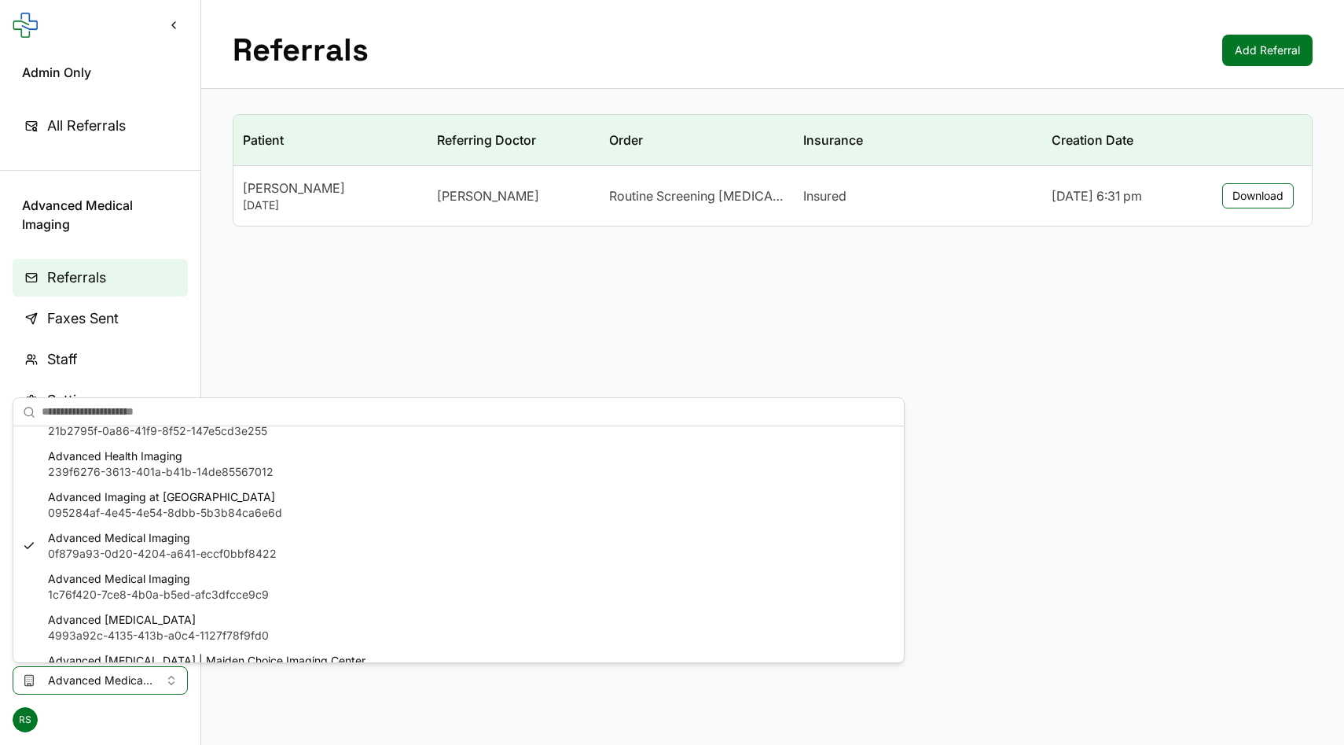
click at [102, 515] on span "095284af-4e45-4e54-8dbb-5b3b84ca6e6d" at bounding box center [165, 513] width 234 height 16
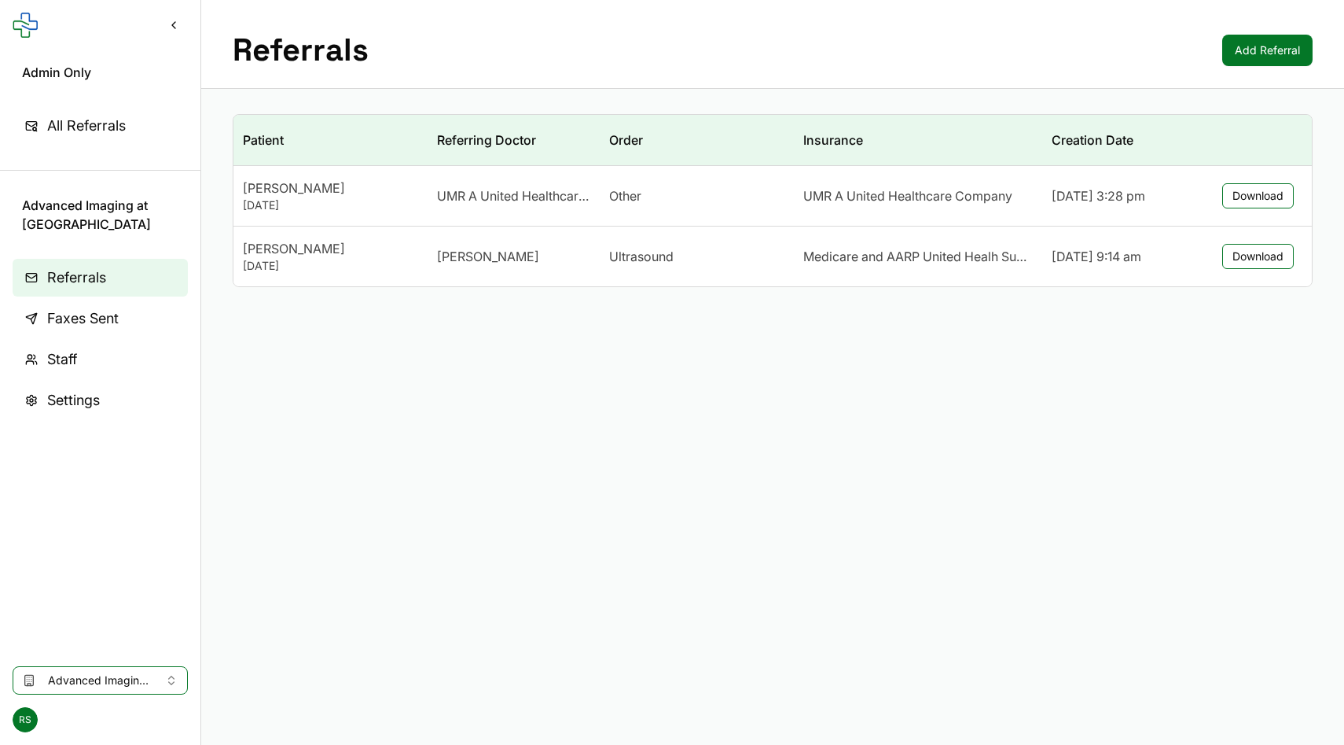
click at [102, 670] on button "Advanced Imaging at [GEOGRAPHIC_DATA]" at bounding box center [100, 680] width 175 height 28
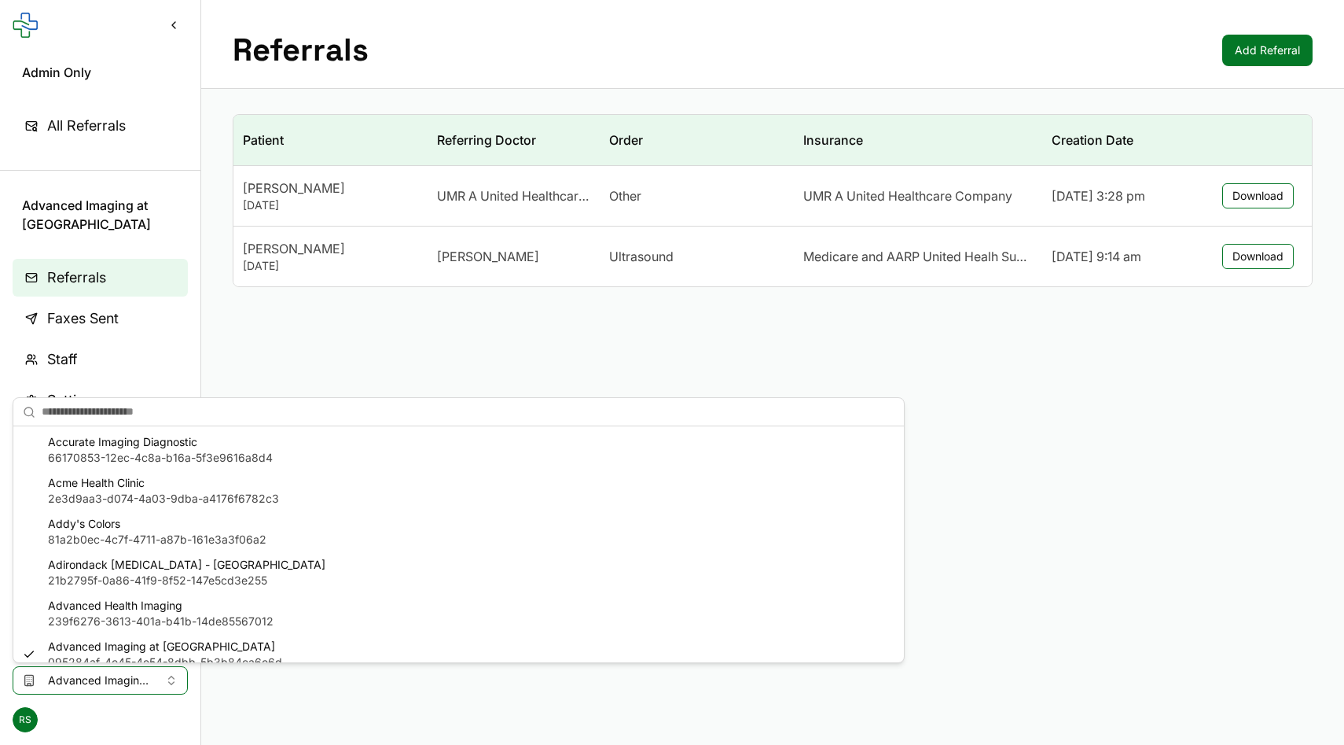
click at [119, 616] on span "239f6276-3613-401a-b41b-14de85567012" at bounding box center [161, 621] width 226 height 16
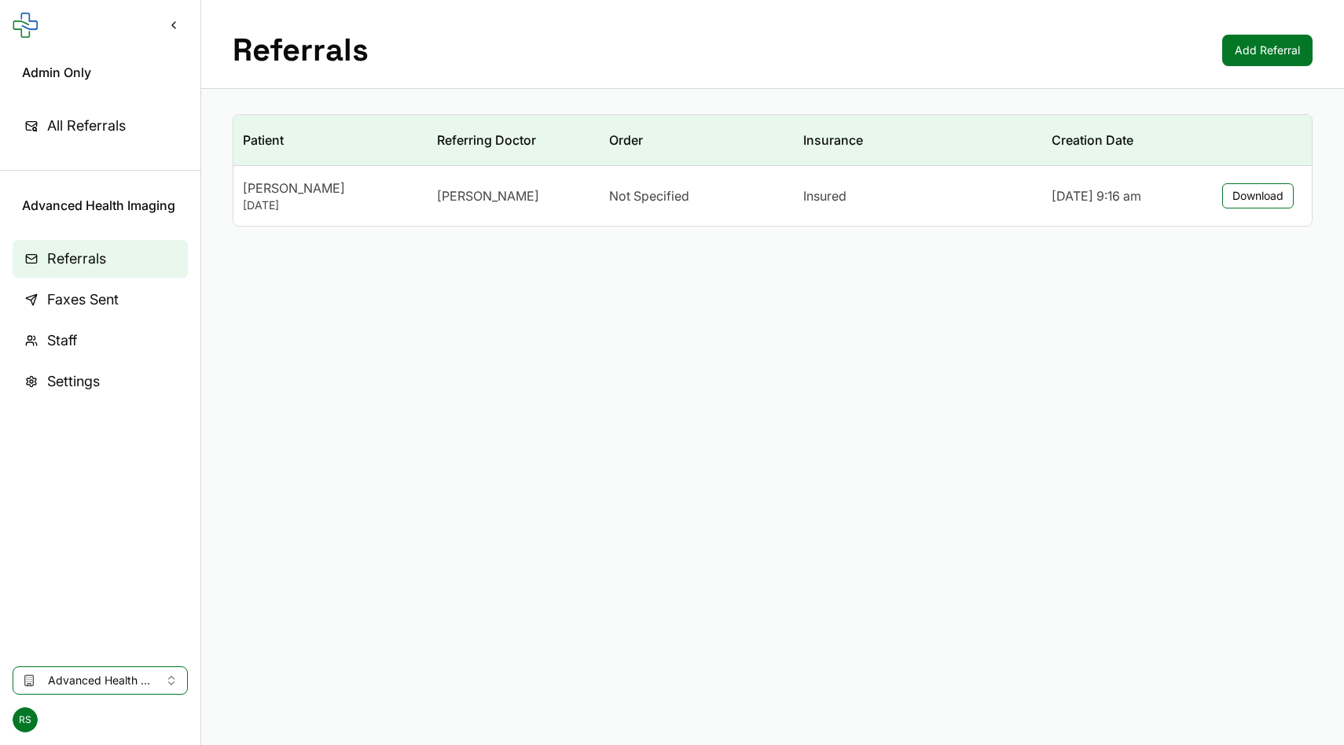
click at [81, 684] on span "Advanced Health Imaging" at bounding box center [100, 680] width 105 height 16
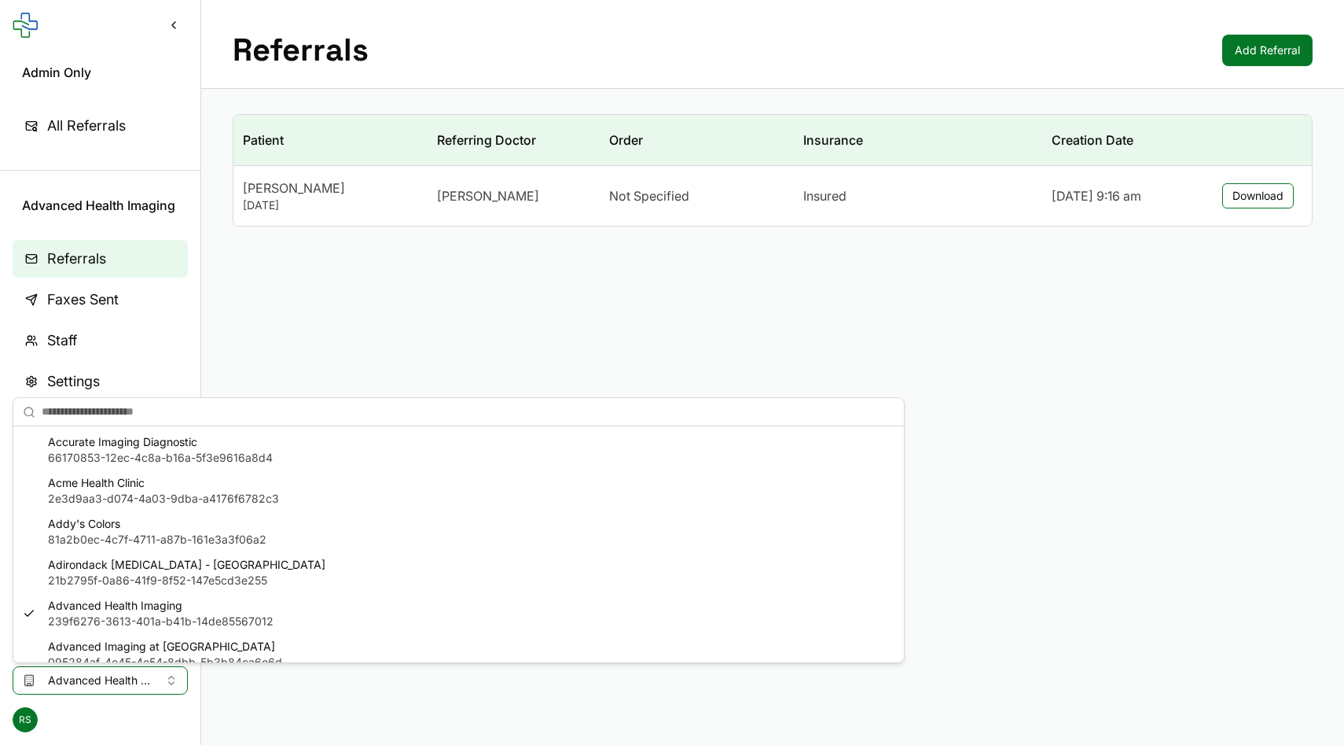
click at [105, 576] on span "21b2795f-0a86-41f9-8f52-147e5cd3e255" at bounding box center [187, 580] width 278 height 16
